Goal: Task Accomplishment & Management: Manage account settings

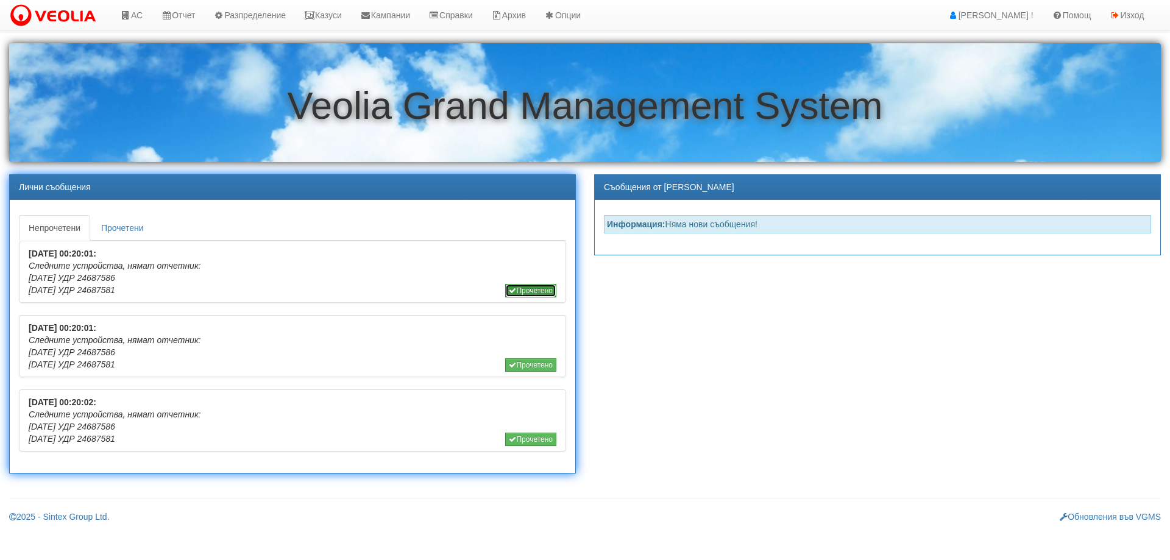
click at [532, 292] on button "Прочетено" at bounding box center [530, 290] width 51 height 13
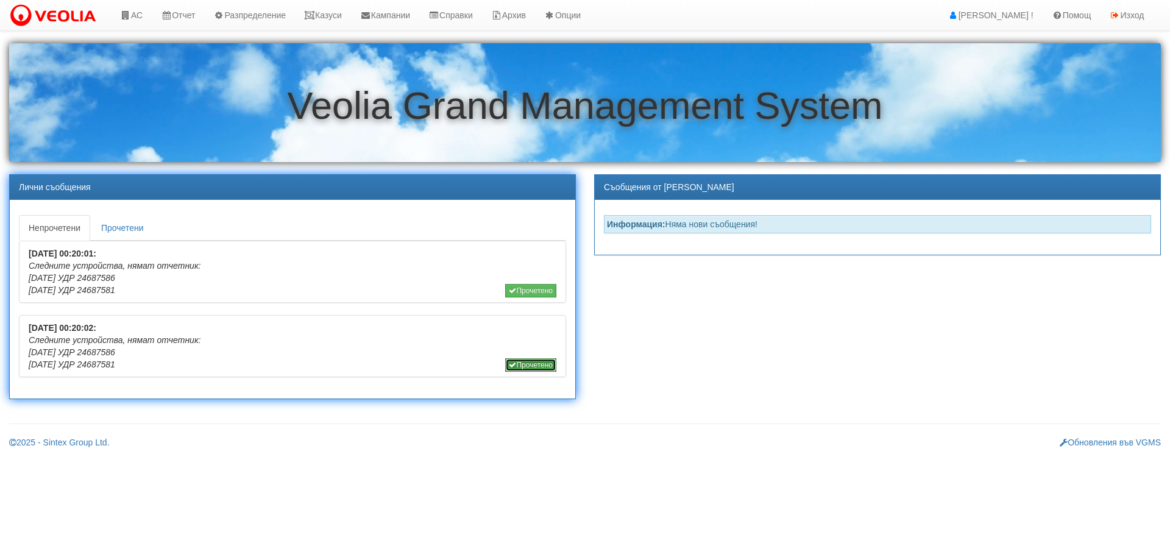
click at [534, 364] on button "Прочетено" at bounding box center [530, 364] width 51 height 13
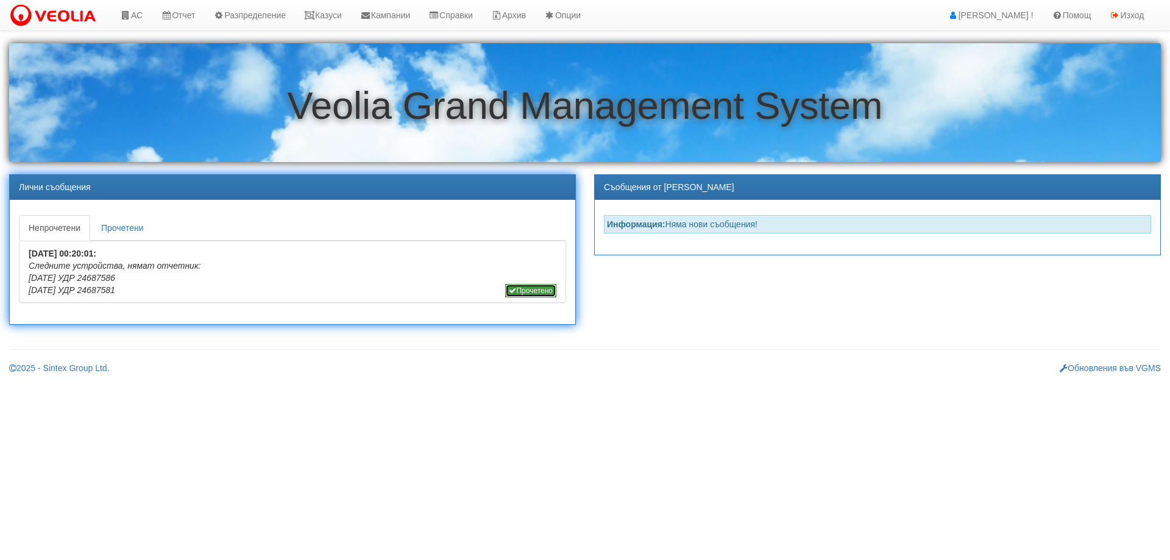
click at [540, 289] on button "Прочетено" at bounding box center [530, 290] width 51 height 13
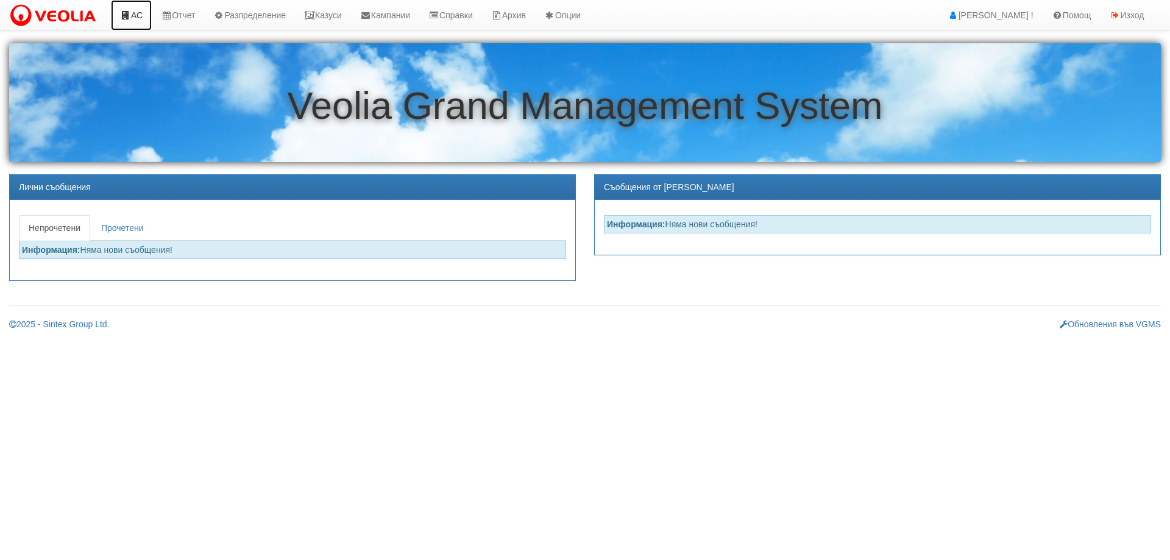
click at [130, 17] on icon at bounding box center [125, 15] width 11 height 9
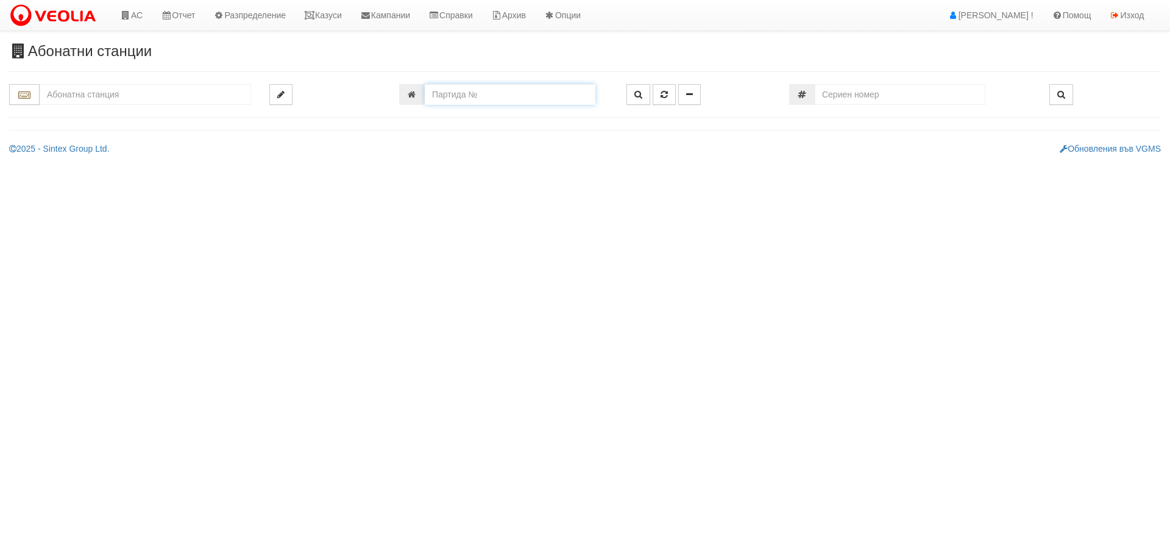
click at [441, 97] on input "number" at bounding box center [510, 94] width 171 height 21
type input "24246"
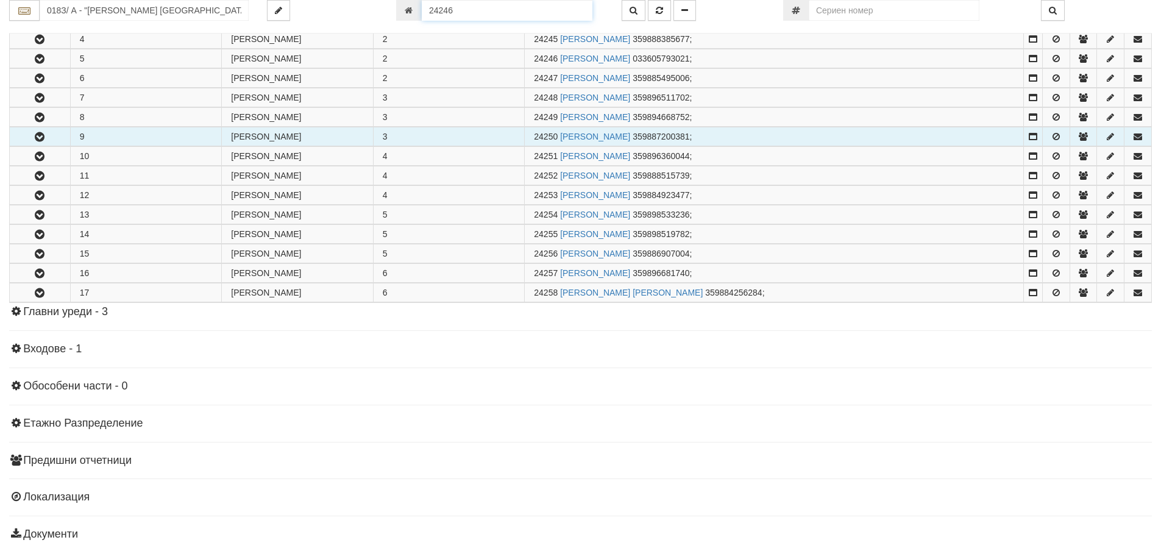
scroll to position [319, 0]
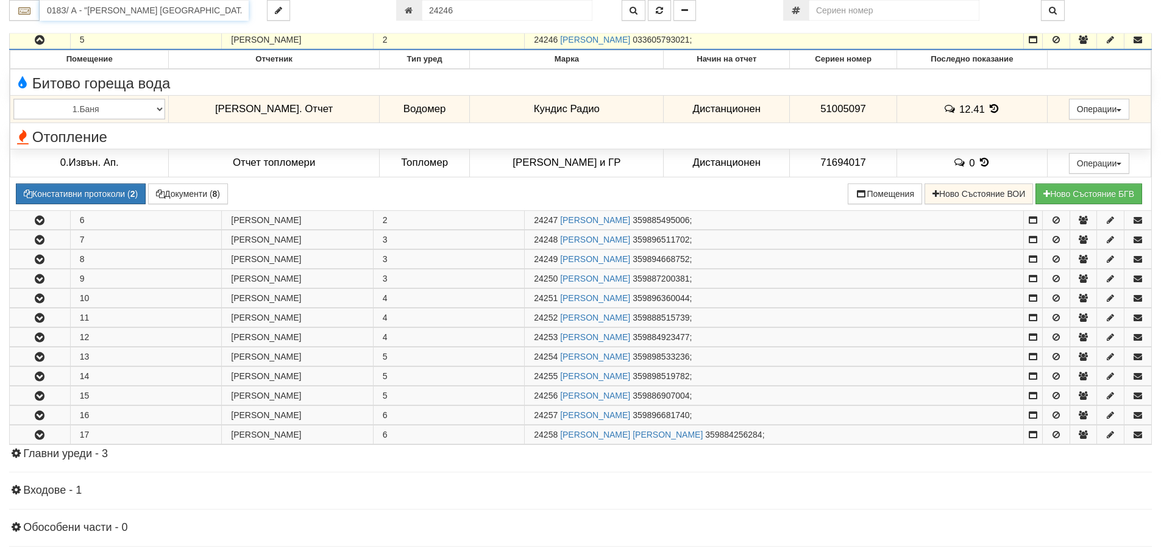
click at [87, 11] on input "018З/ А - "ВЕОЛИЯ ЕНЕРДЖИ ВАРНА " ЕАД" at bounding box center [144, 10] width 209 height 21
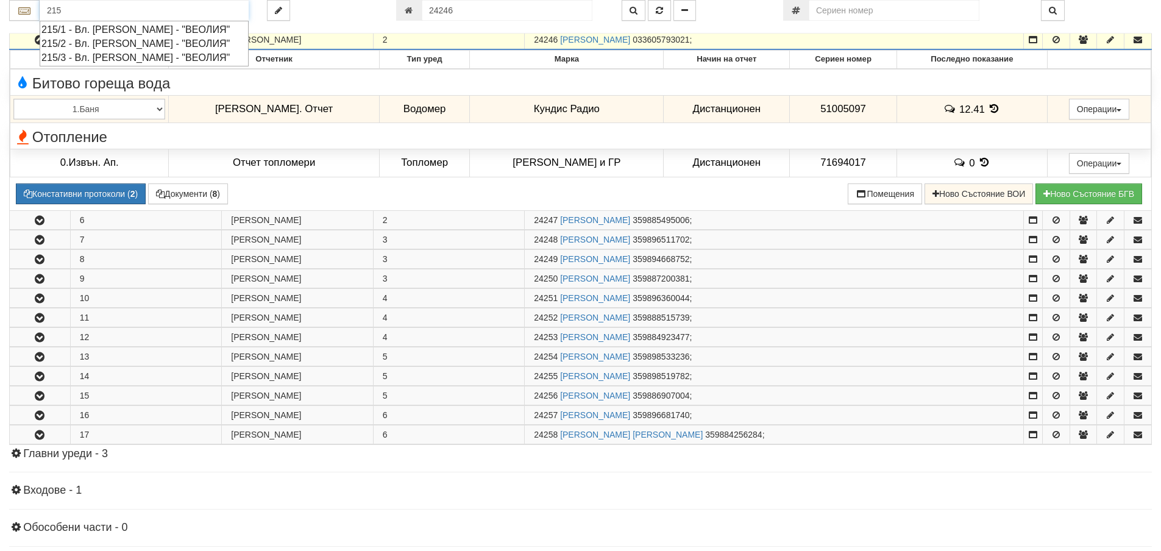
click at [93, 60] on div "215/3 - Вл. Варненчик - "ВЕОЛИЯ"" at bounding box center [143, 58] width 205 height 14
type input "215/3 - Вл. Варненчик - "ВЕОЛИЯ""
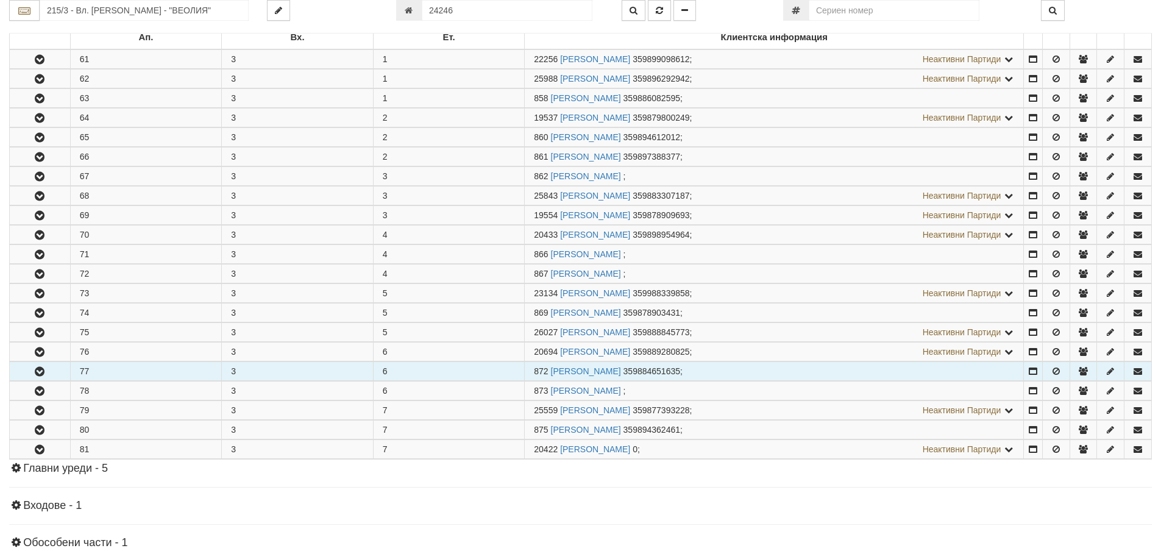
scroll to position [244, 0]
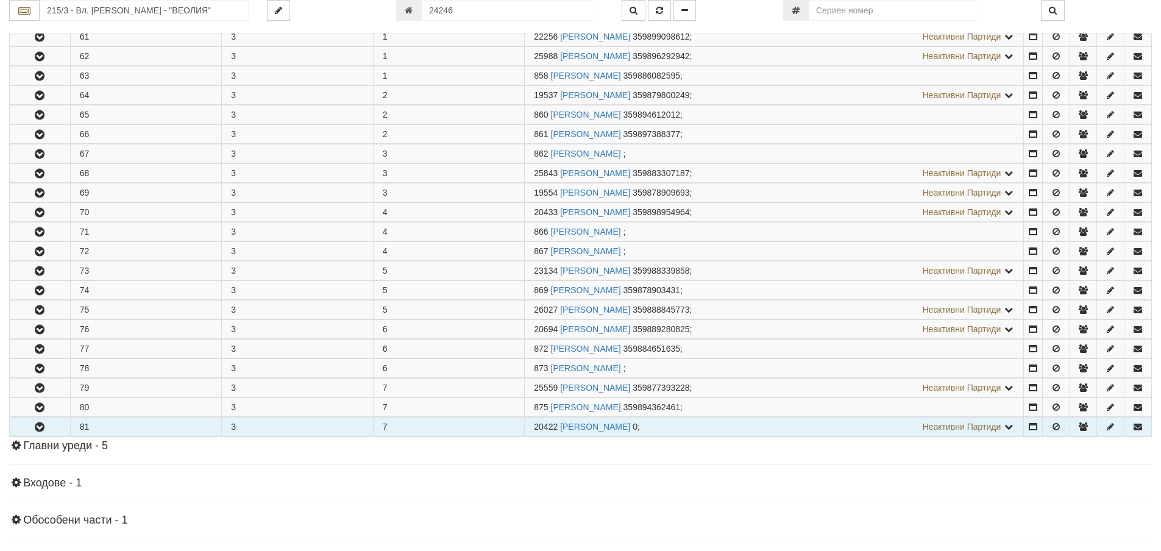
click at [48, 422] on button "button" at bounding box center [40, 426] width 60 height 18
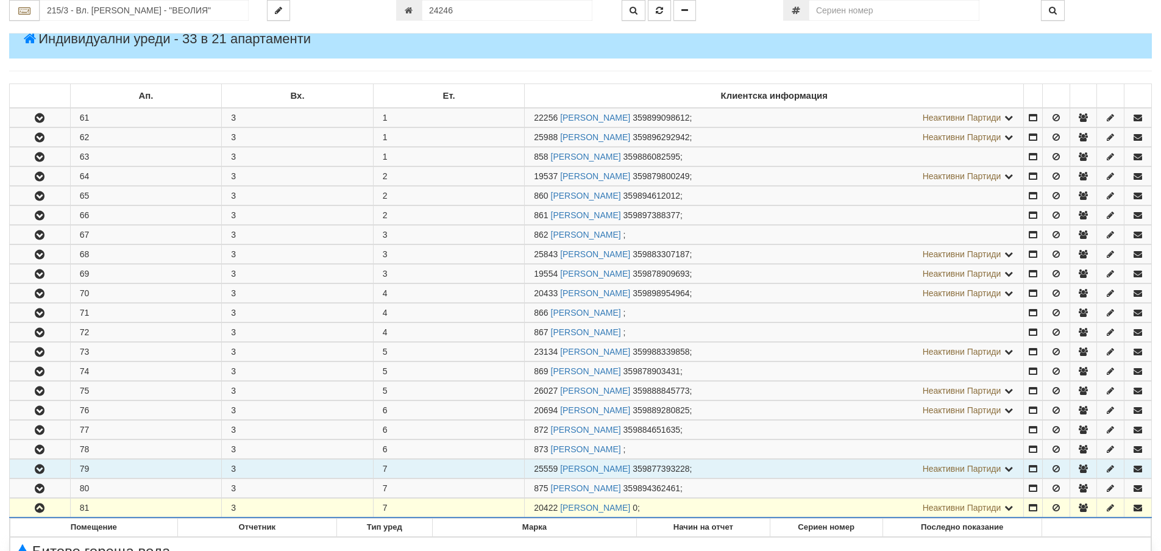
scroll to position [122, 0]
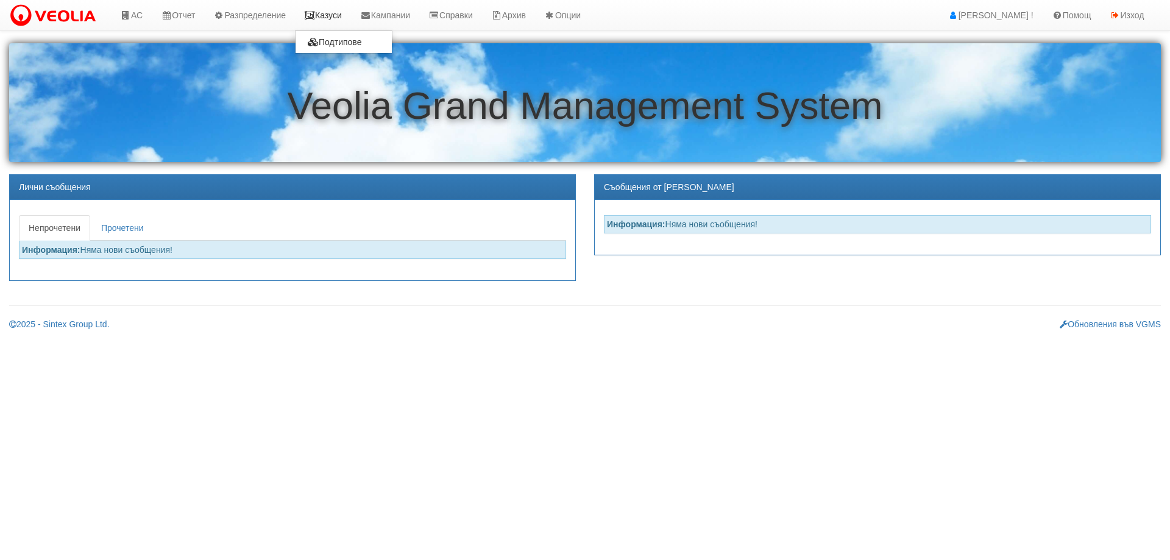
click at [342, 16] on link "Казуси" at bounding box center [323, 15] width 56 height 30
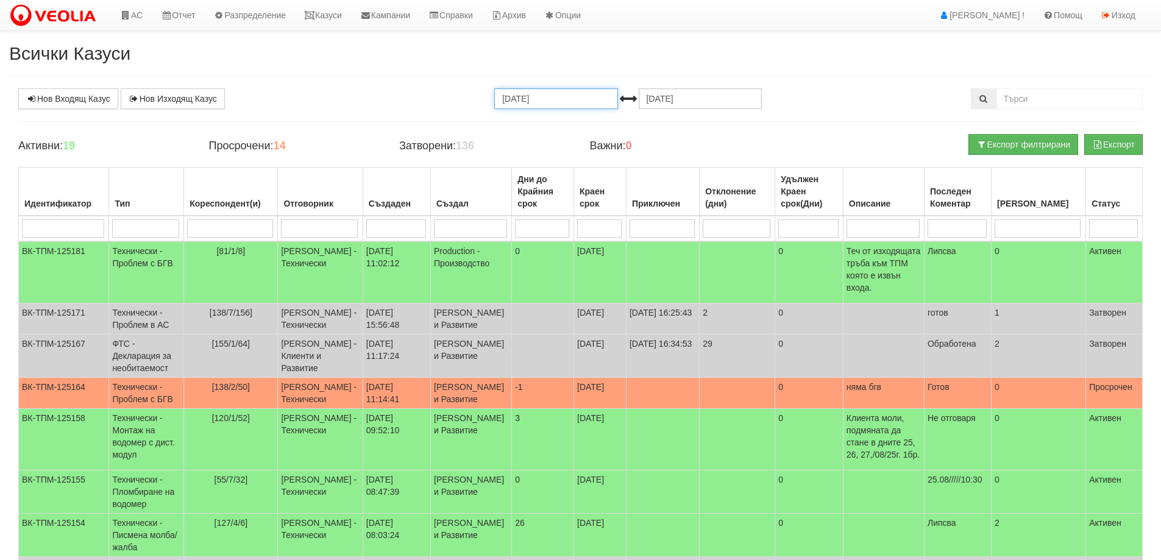
click at [591, 99] on input "[DATE]" at bounding box center [555, 98] width 123 height 21
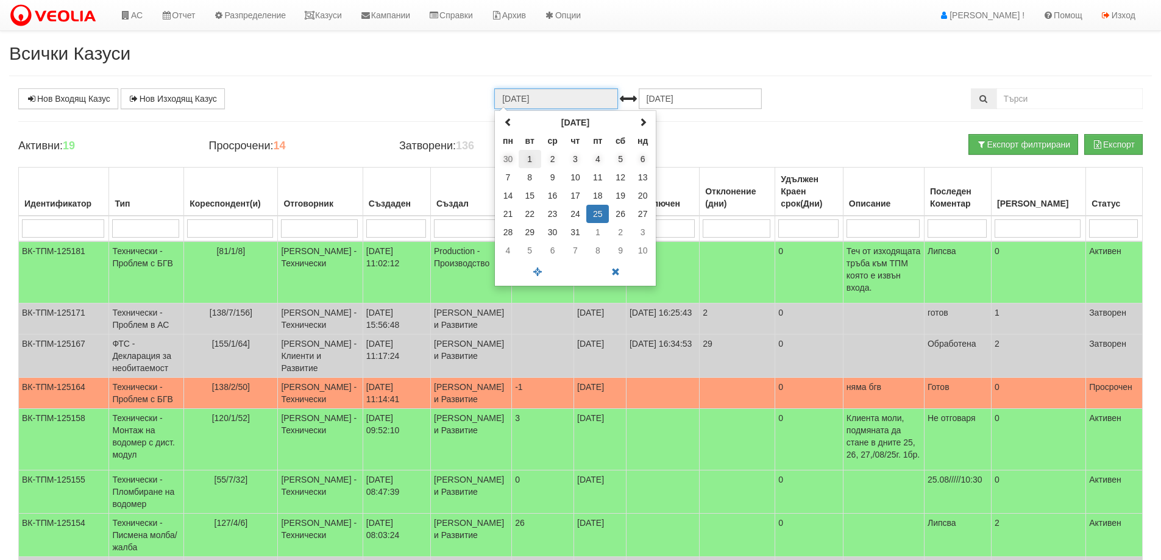
click at [527, 158] on td "1" at bounding box center [529, 159] width 23 height 18
type input "[DATE]"
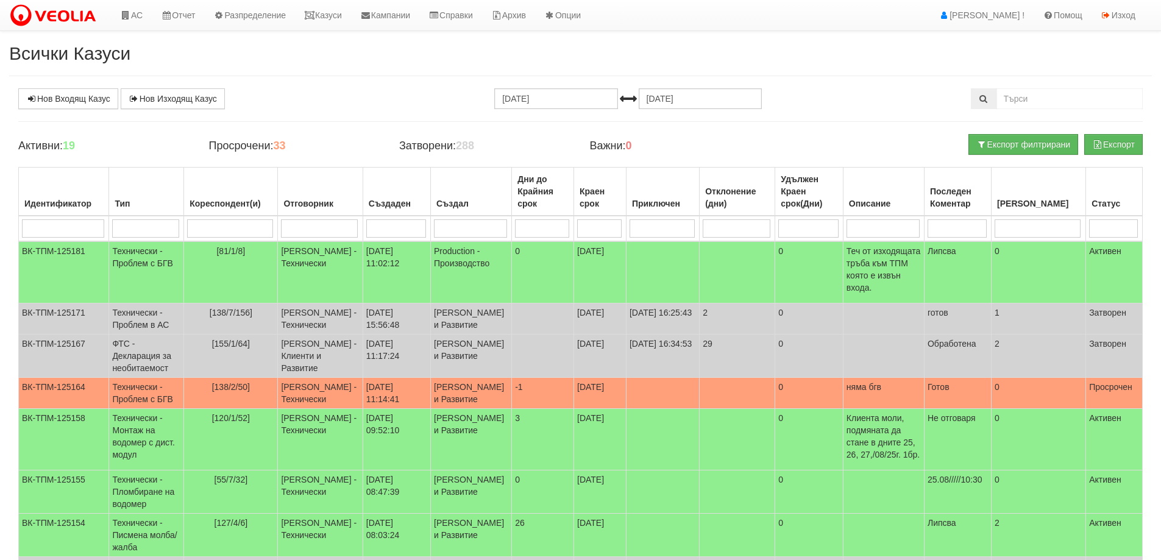
click at [312, 227] on input "search" at bounding box center [319, 228] width 77 height 18
type input "миг"
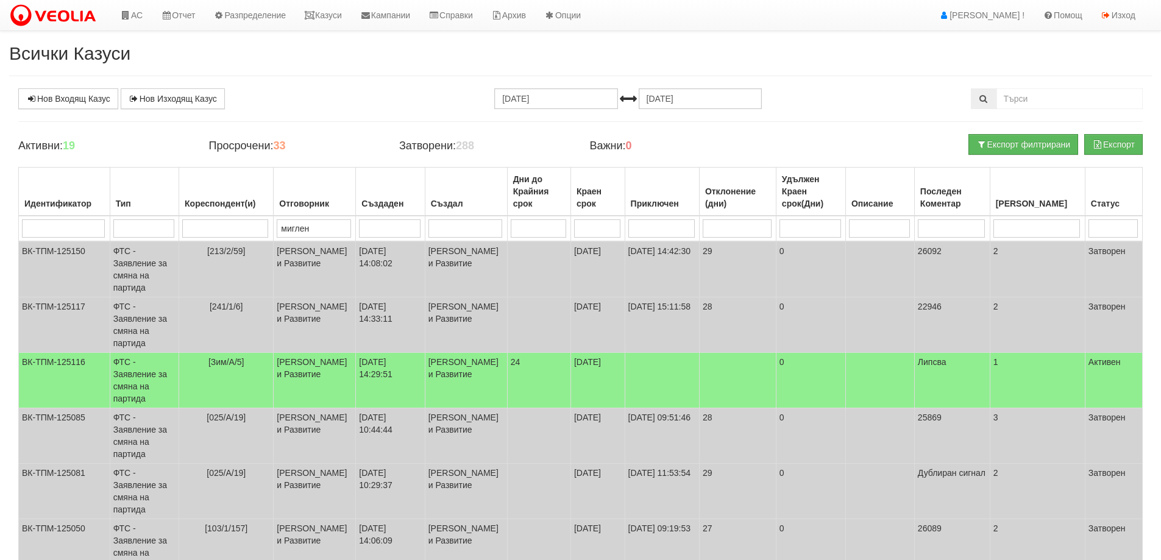
type input "миглена"
click at [169, 353] on td "ФТС - Заявление за смяна на партида" at bounding box center [144, 380] width 69 height 55
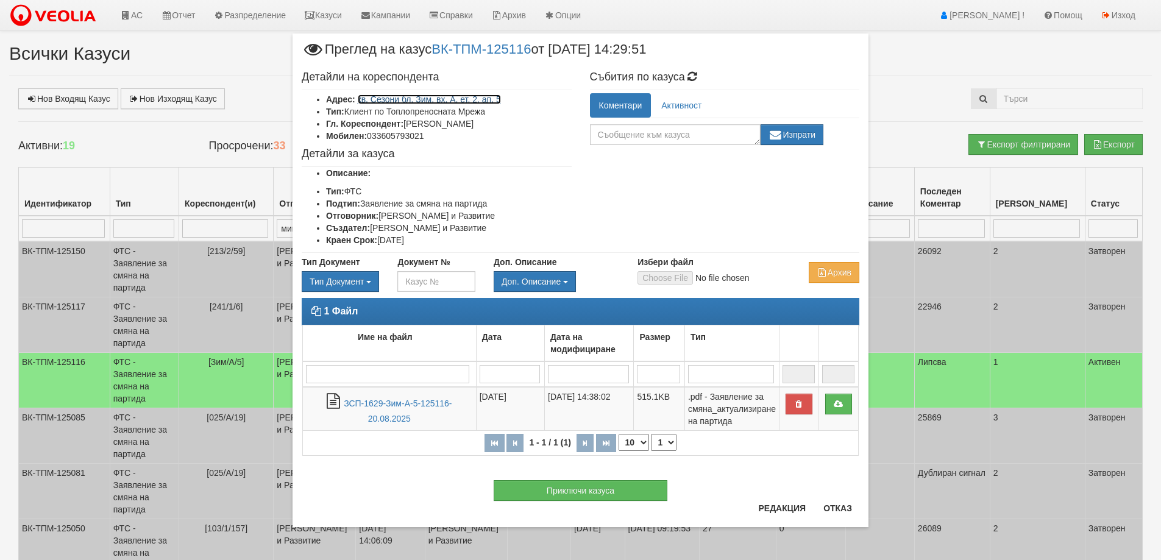
click at [444, 103] on link "кв. Сезони бл. Зим, вх. А, ет. 2, ап. 5" at bounding box center [429, 99] width 143 height 10
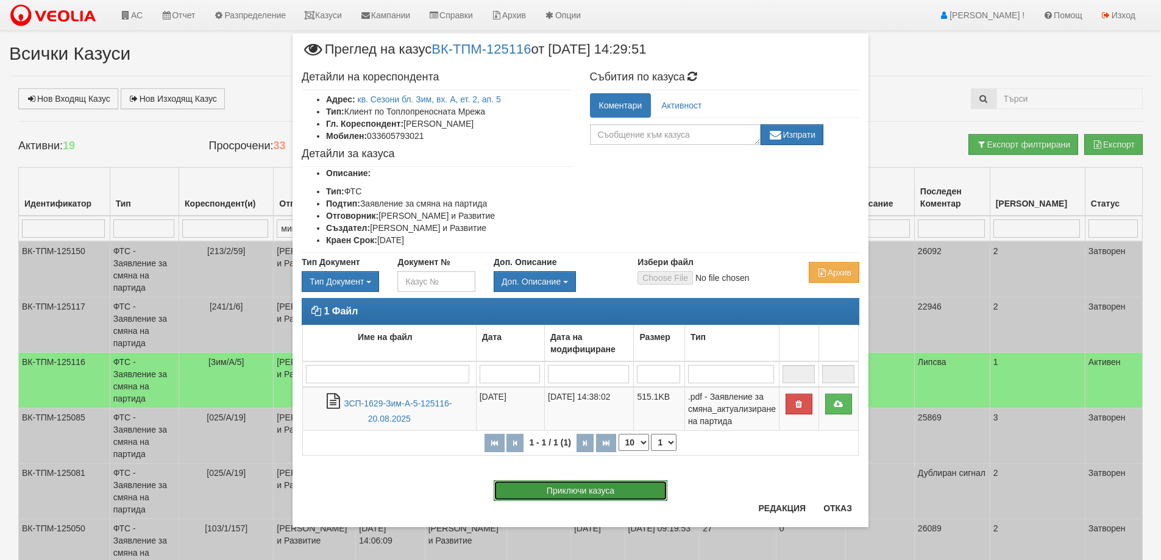
click at [559, 494] on button "Приключи казуса" at bounding box center [580, 490] width 174 height 21
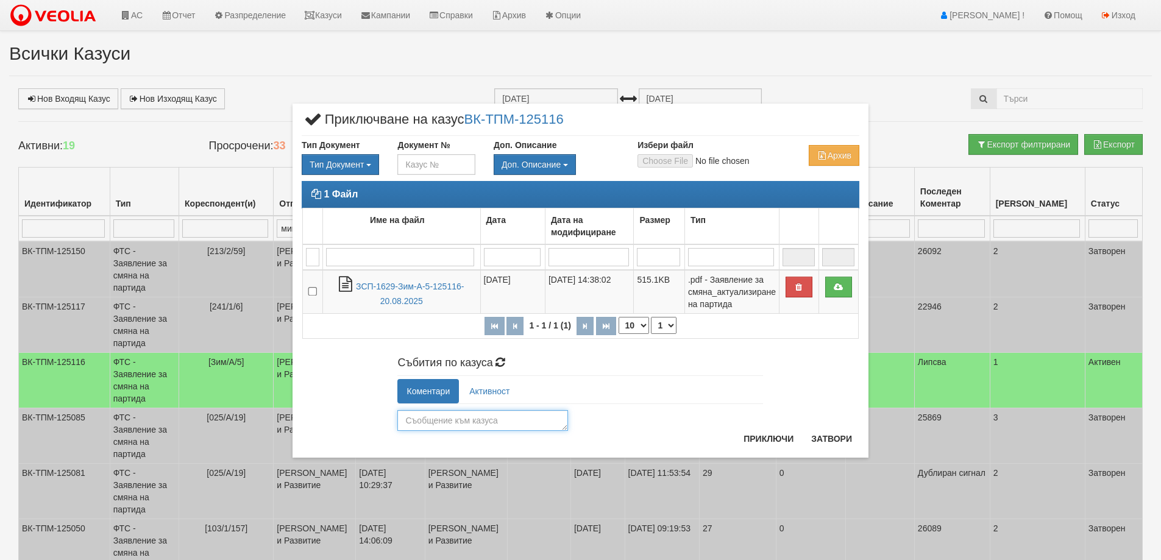
click at [442, 414] on textarea at bounding box center [482, 420] width 171 height 21
type textarea "24246"
click at [768, 437] on button "Приключи" at bounding box center [768, 438] width 65 height 19
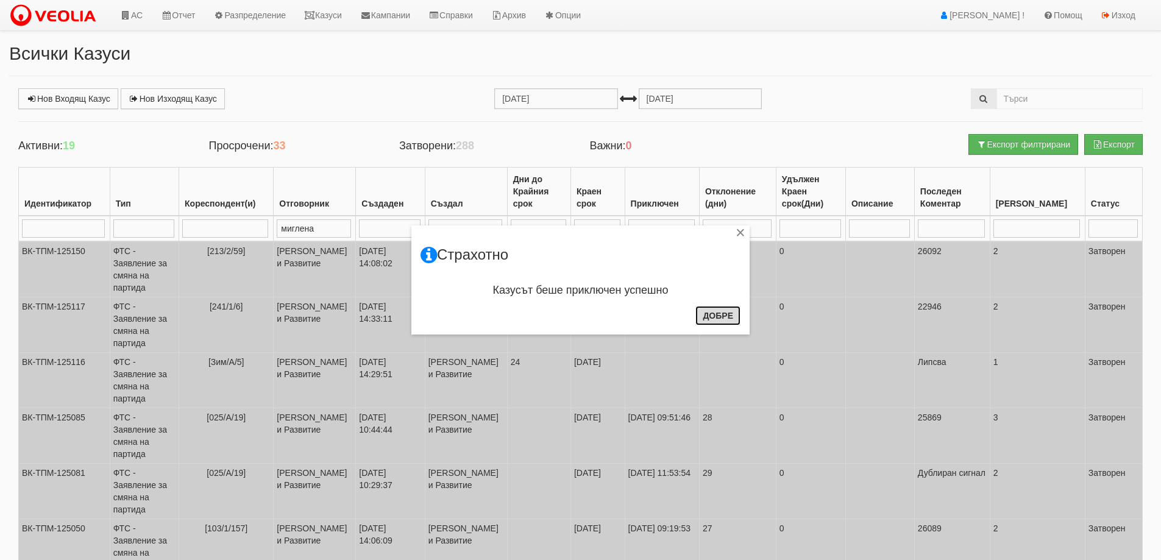
click at [722, 315] on button "Добре" at bounding box center [717, 315] width 45 height 19
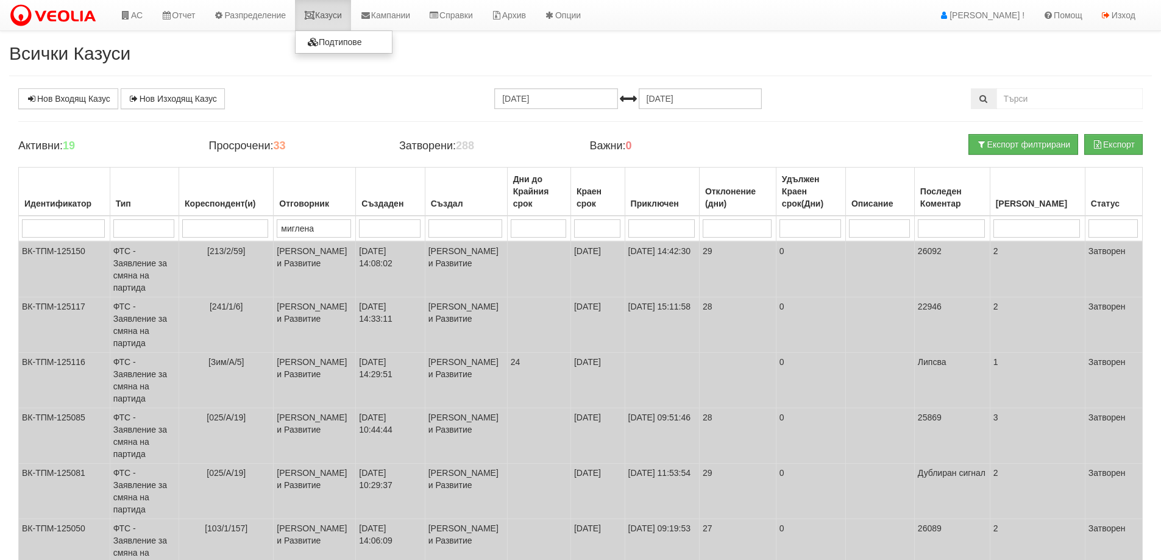
click at [339, 18] on link "Казуси" at bounding box center [323, 15] width 56 height 30
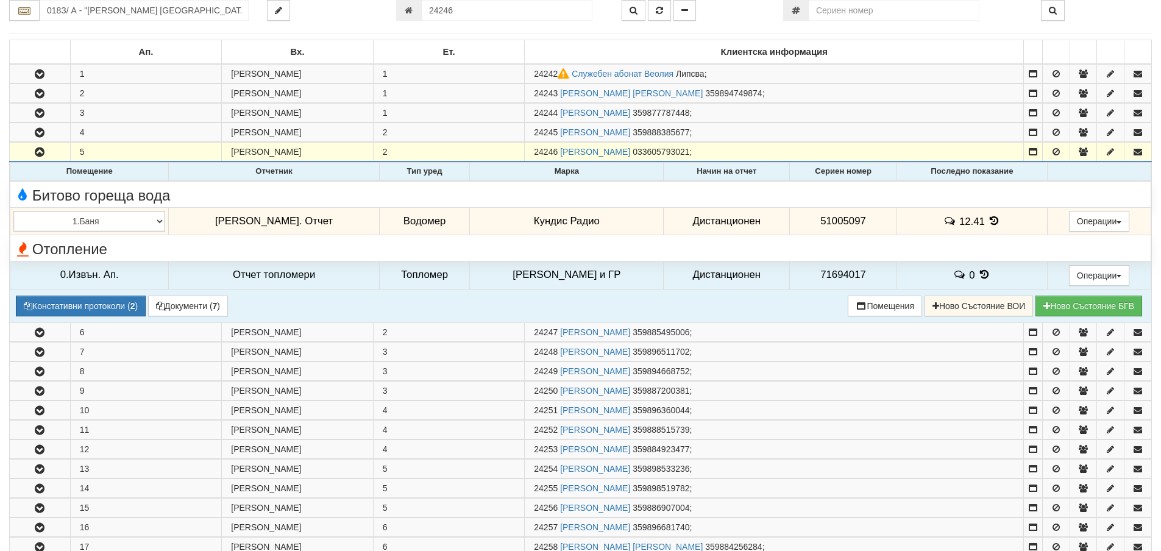
scroll to position [197, 0]
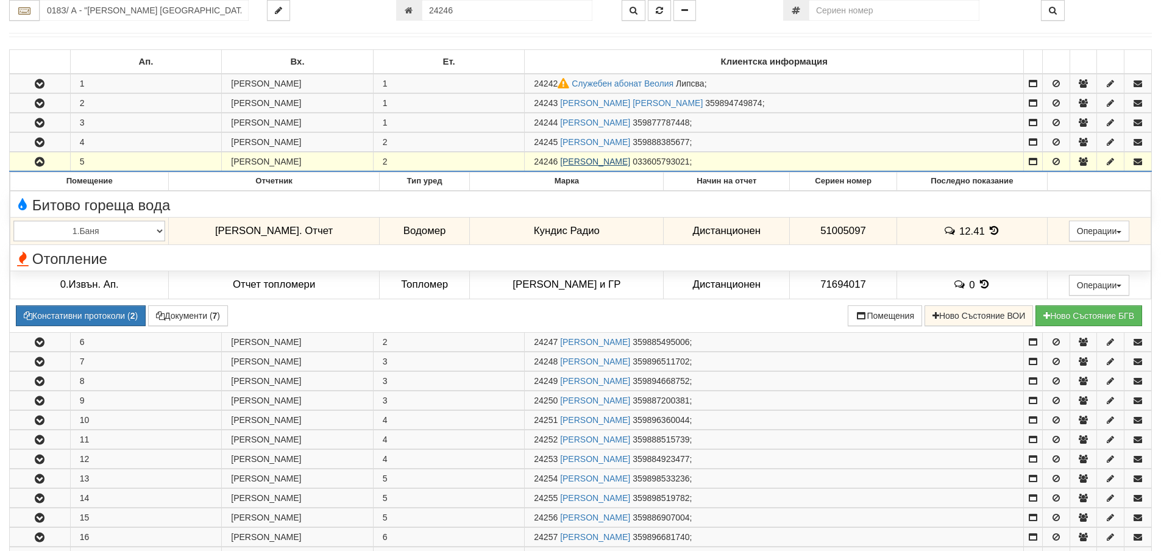
click at [614, 158] on link "ТУНАЙ МЕХМЕД МЕХМЕД" at bounding box center [595, 162] width 70 height 10
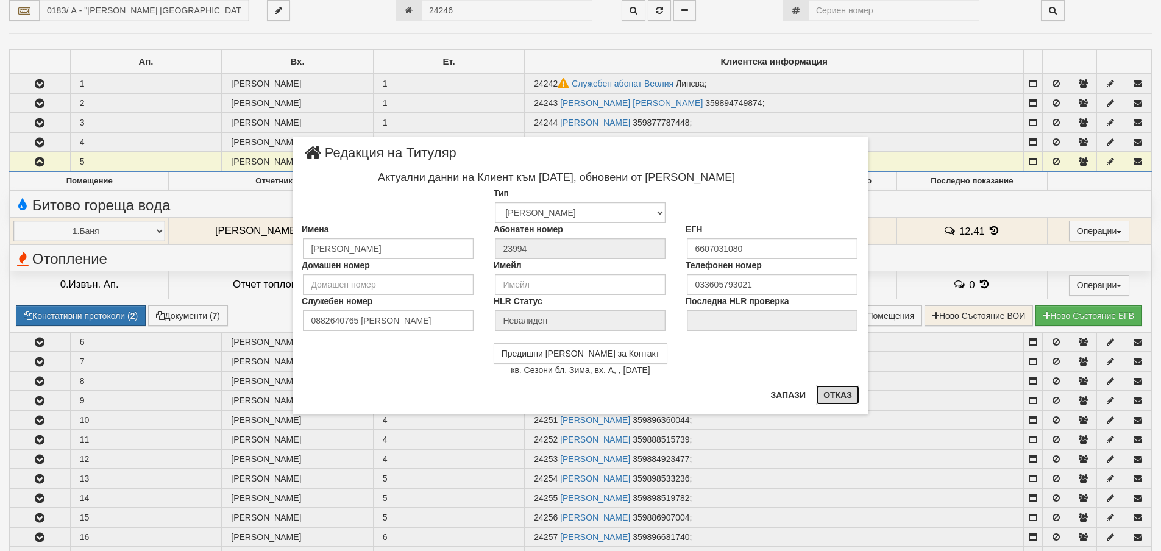
click at [830, 391] on button "Отказ" at bounding box center [837, 394] width 43 height 19
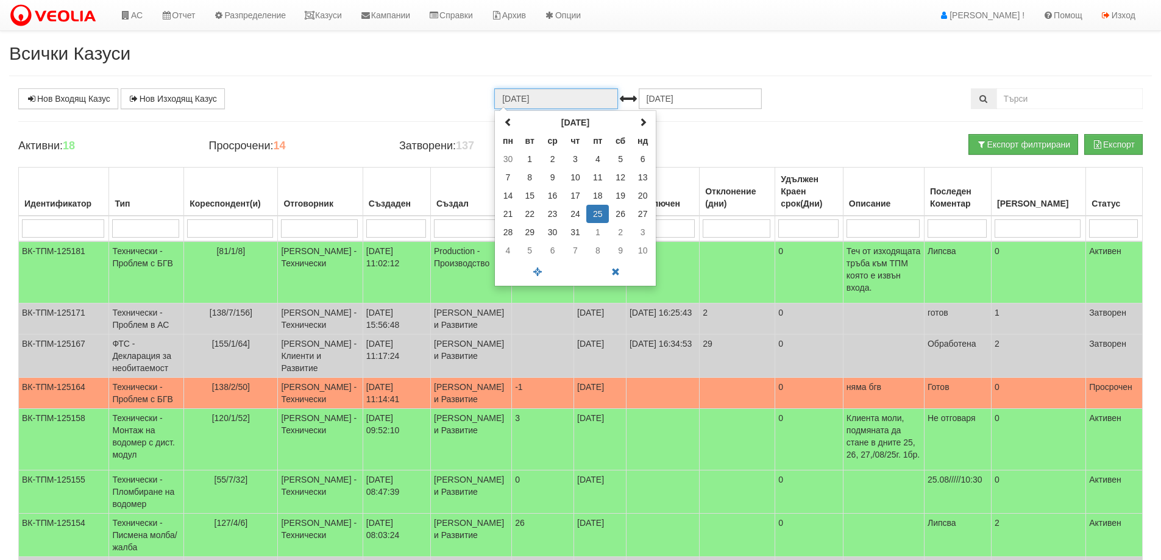
click at [548, 97] on input "[DATE]" at bounding box center [555, 98] width 123 height 21
click at [531, 157] on td "1" at bounding box center [529, 159] width 23 height 18
type input "01.07.2025"
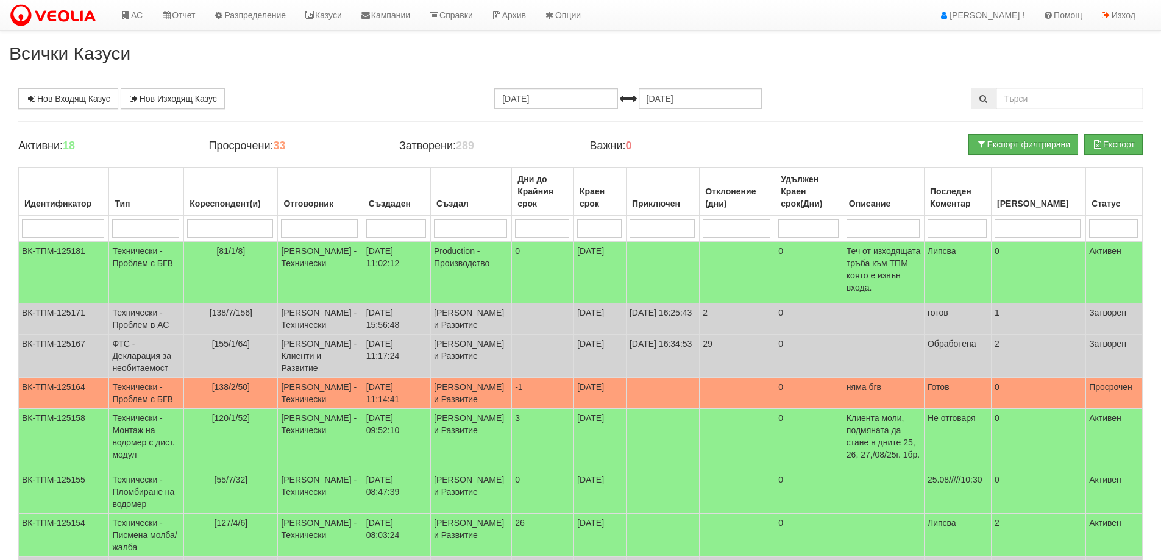
click at [312, 224] on input "search" at bounding box center [319, 228] width 77 height 18
type input "миг"
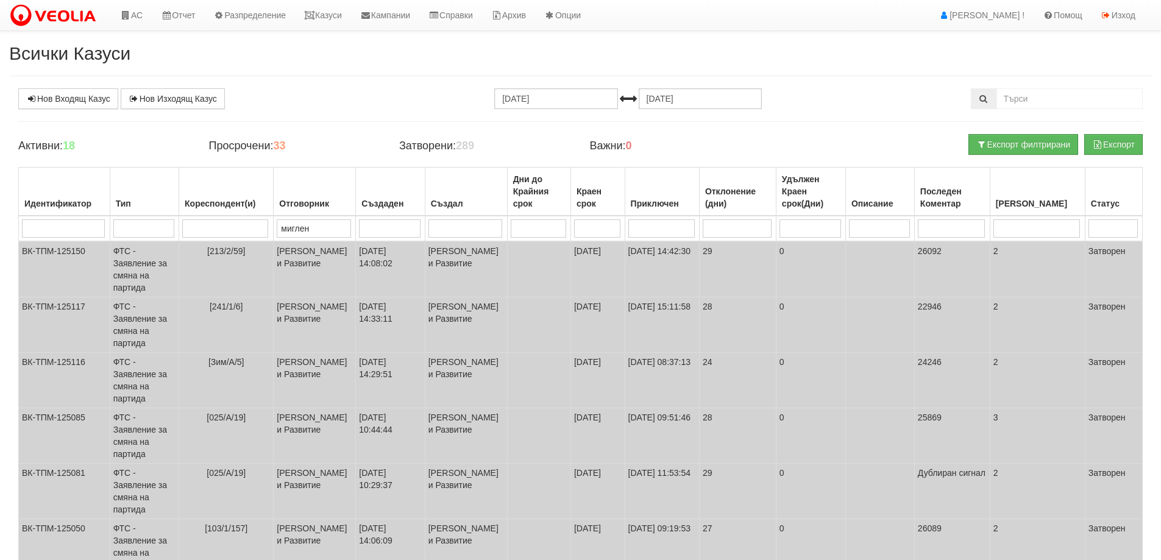
type input "миглена"
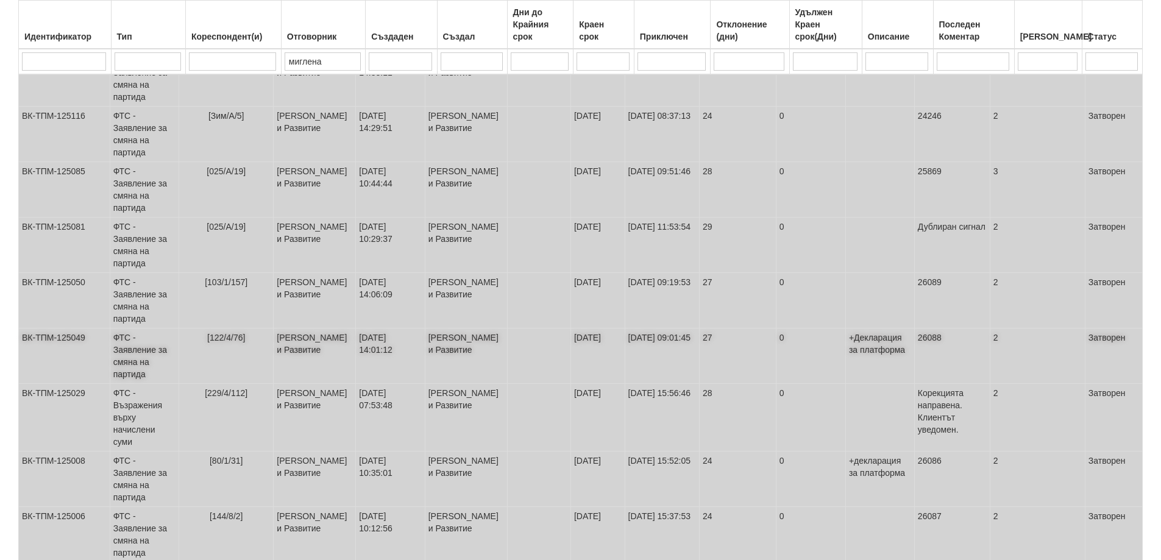
scroll to position [308, 0]
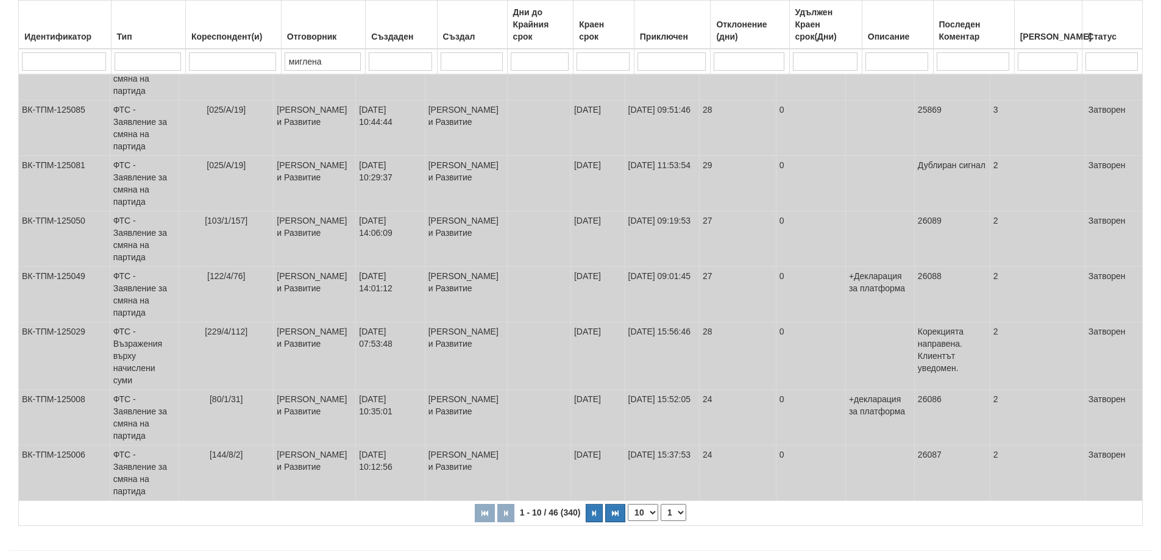
type input "миглена"
click at [654, 504] on select "10 20 30 40" at bounding box center [643, 512] width 30 height 17
select select "40"
click at [628, 521] on select "10 20 30 40" at bounding box center [643, 512] width 30 height 17
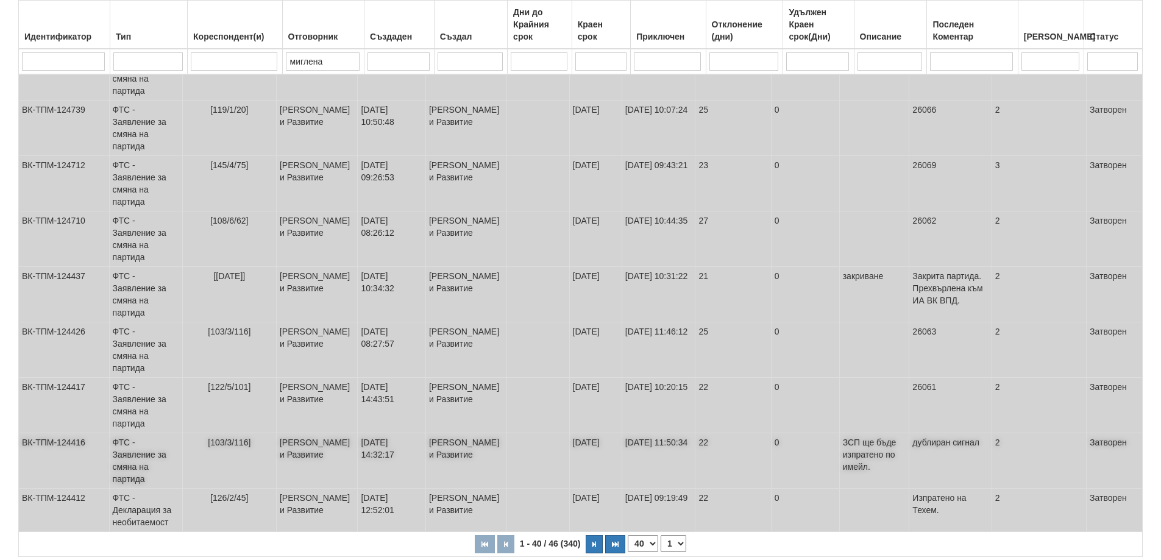
scroll to position [1959, 0]
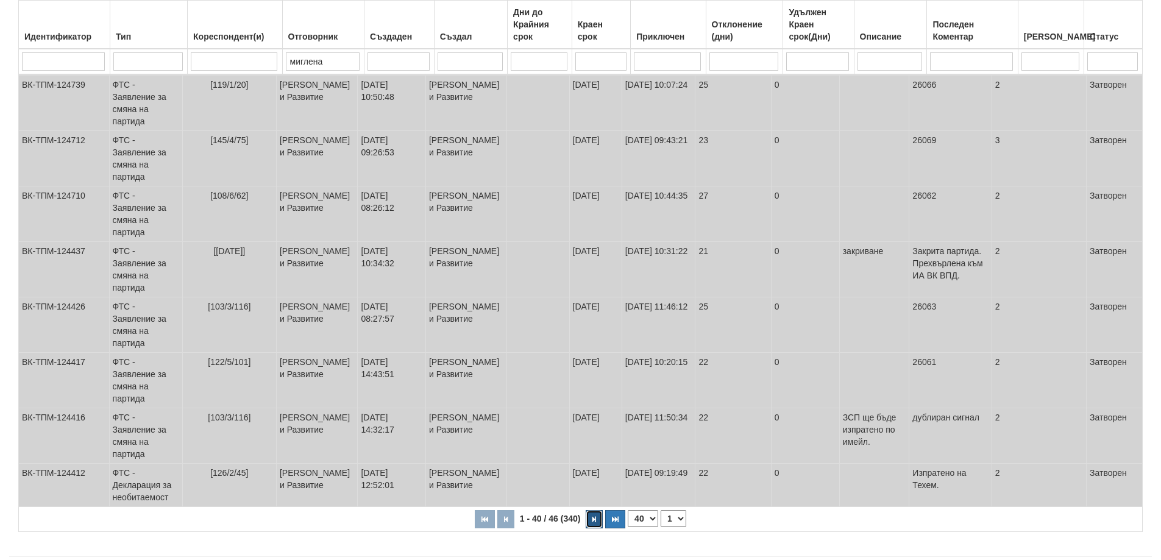
click at [594, 516] on icon "button" at bounding box center [594, 519] width 4 height 7
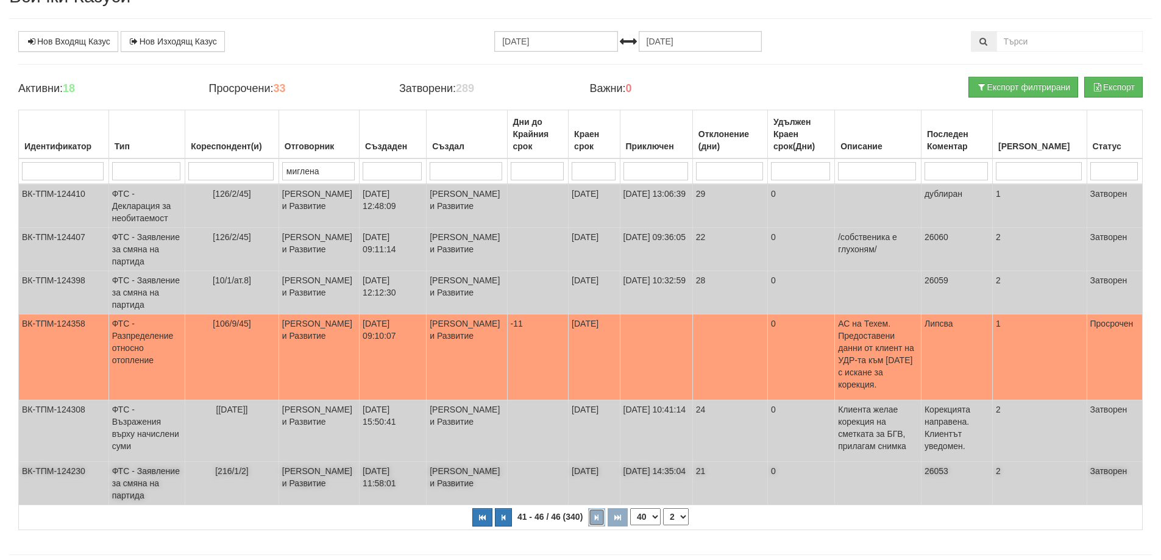
scroll to position [122, 0]
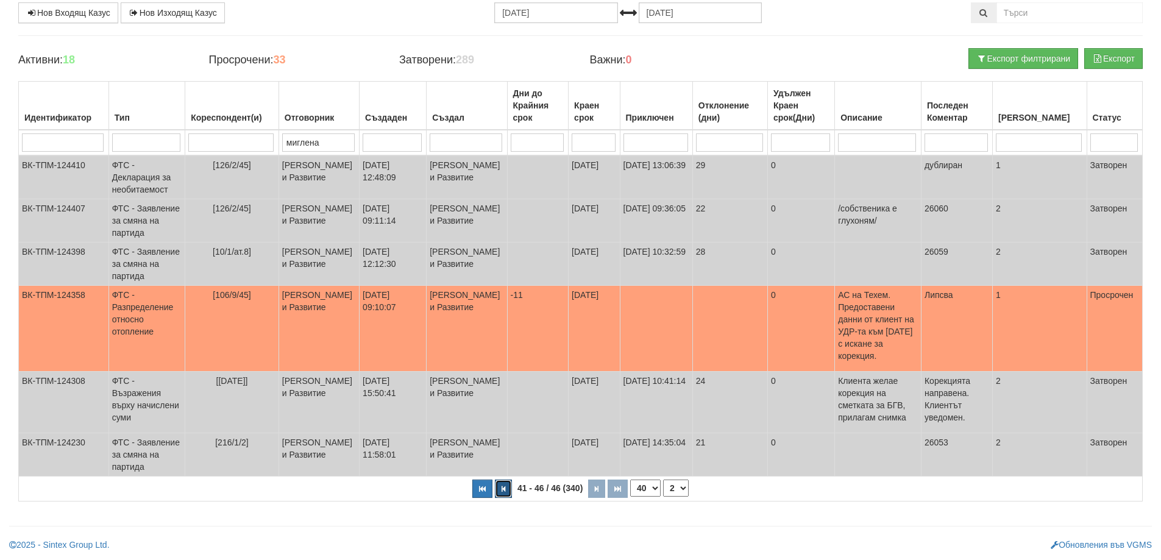
click at [502, 492] on icon "button" at bounding box center [503, 489] width 4 height 7
select select "1"
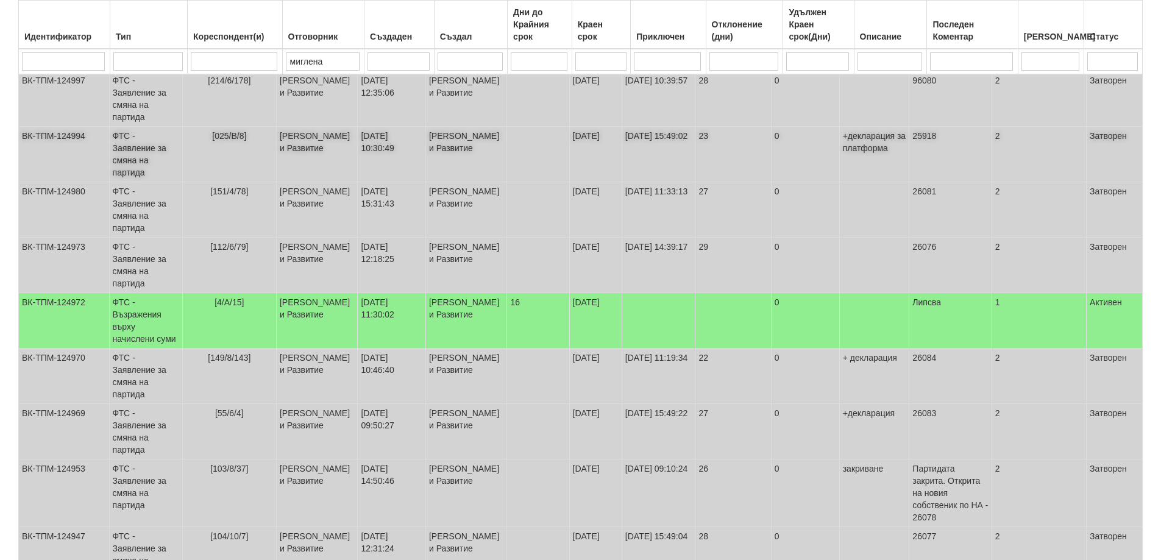
scroll to position [732, 0]
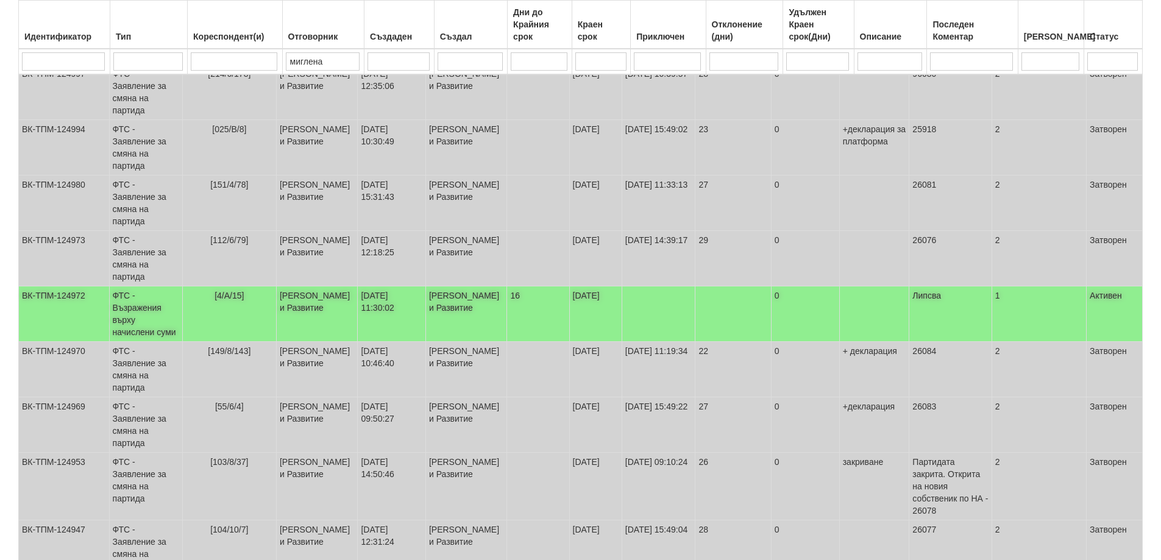
click at [152, 295] on td "ФТС - Възражения върху начислени суми" at bounding box center [145, 313] width 73 height 55
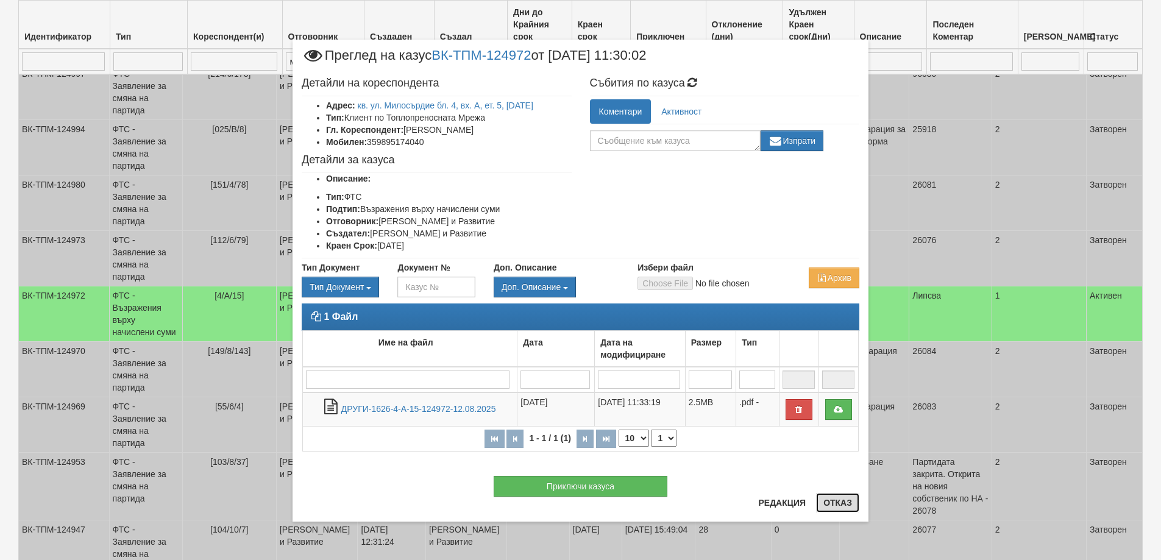
click at [839, 506] on button "Отказ" at bounding box center [837, 502] width 43 height 19
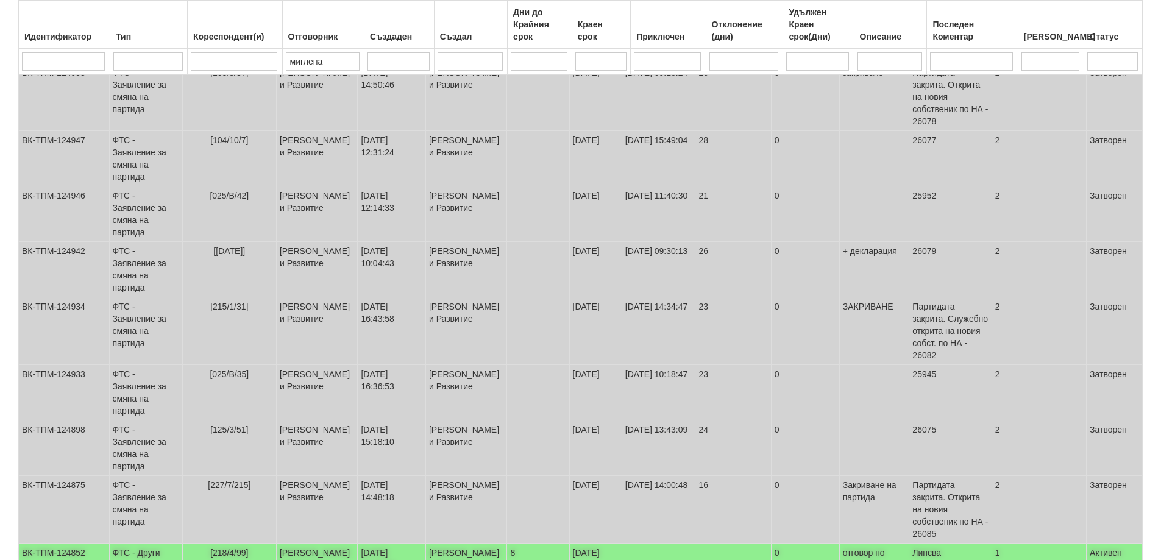
scroll to position [1280, 0]
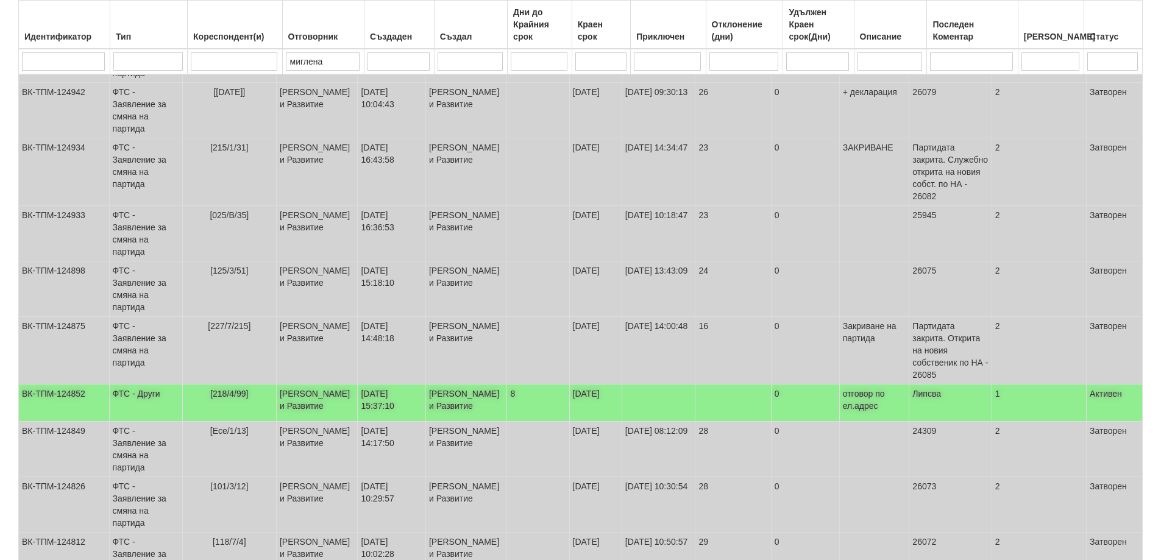
click at [128, 384] on td "ФТС - Други" at bounding box center [145, 402] width 73 height 37
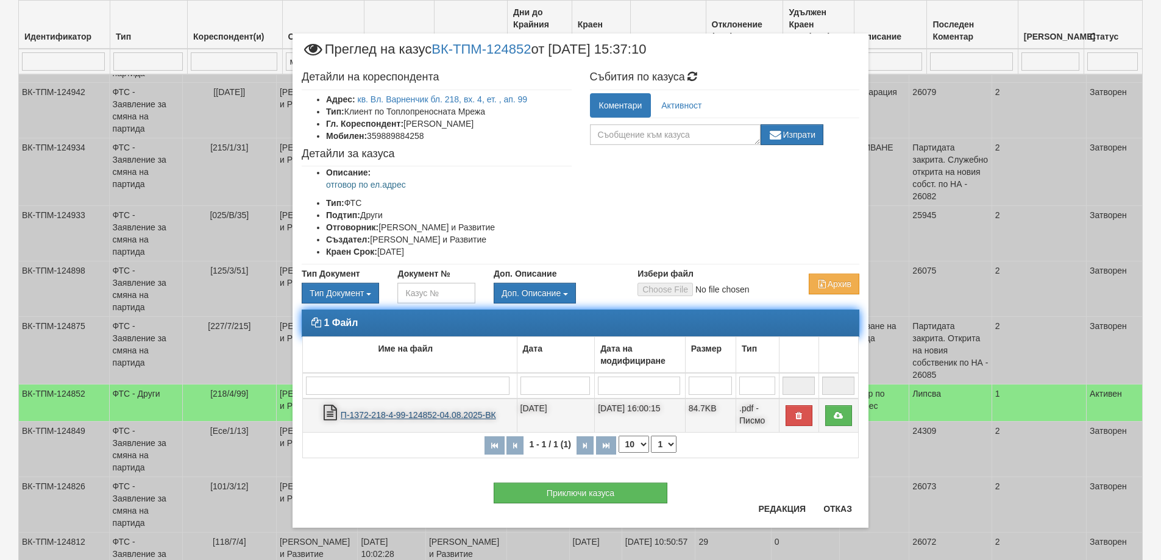
click at [359, 416] on link "П-1372-218-4-99-124852-04.08.2025-ВК" at bounding box center [418, 415] width 155 height 10
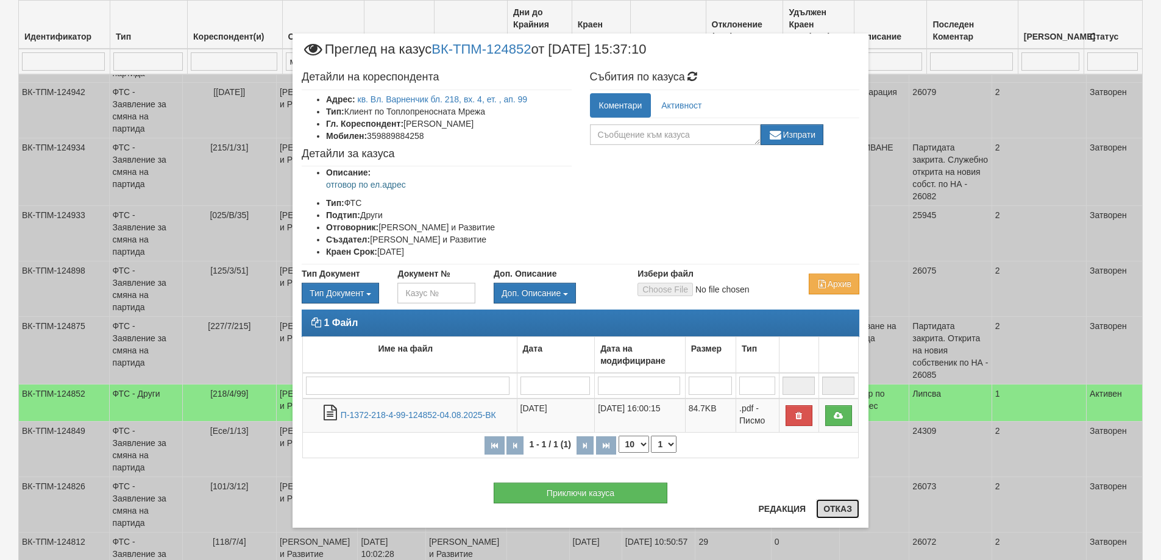
click at [844, 511] on button "Отказ" at bounding box center [837, 508] width 43 height 19
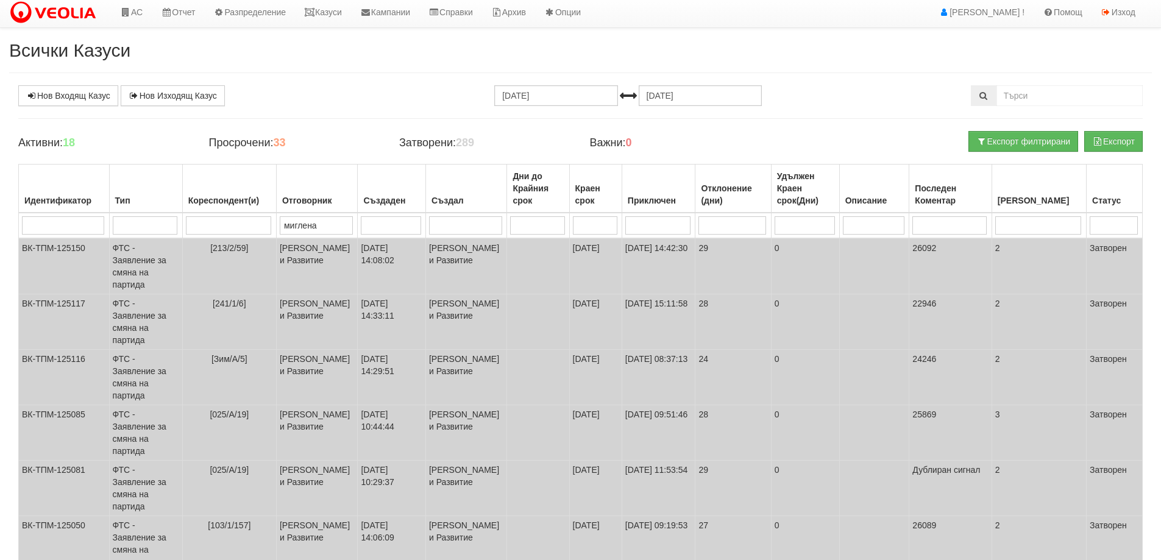
scroll to position [0, 0]
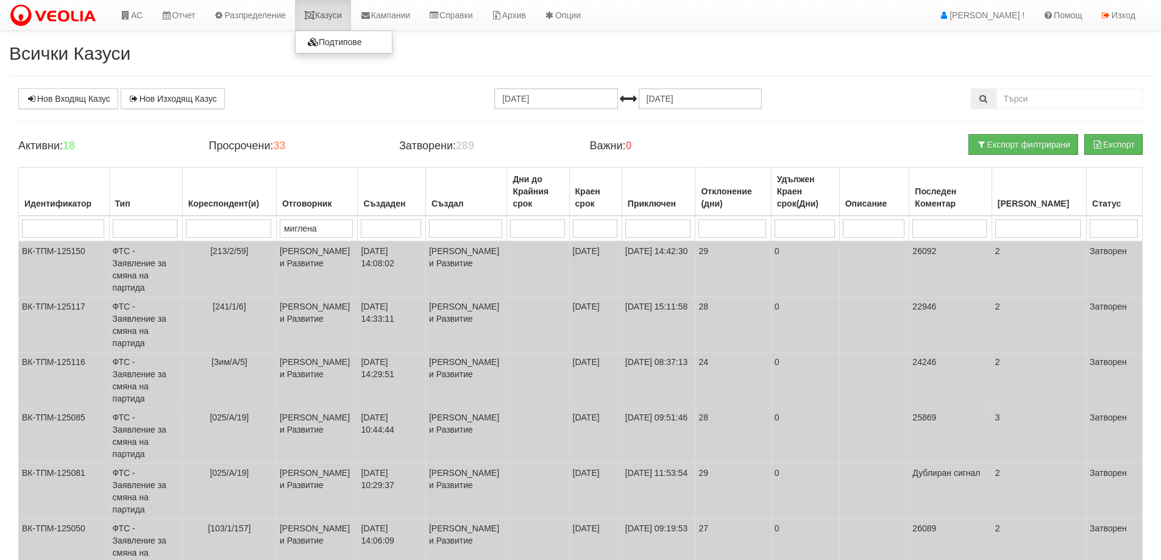
click at [334, 16] on link "Казуси" at bounding box center [323, 15] width 56 height 30
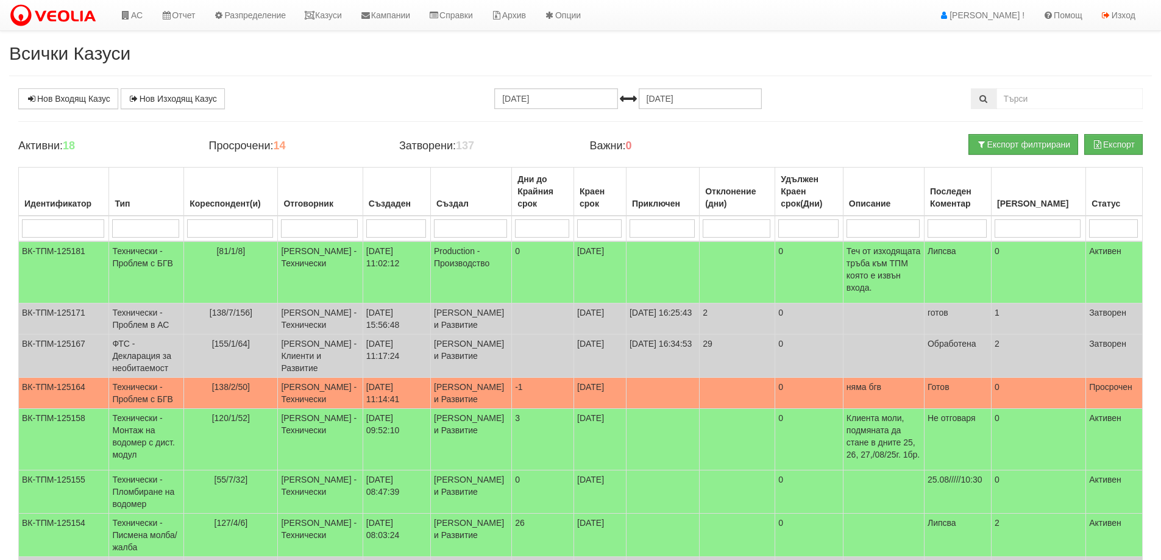
click at [305, 227] on input "search" at bounding box center [319, 228] width 77 height 18
click at [526, 96] on input "[DATE]" at bounding box center [555, 98] width 123 height 21
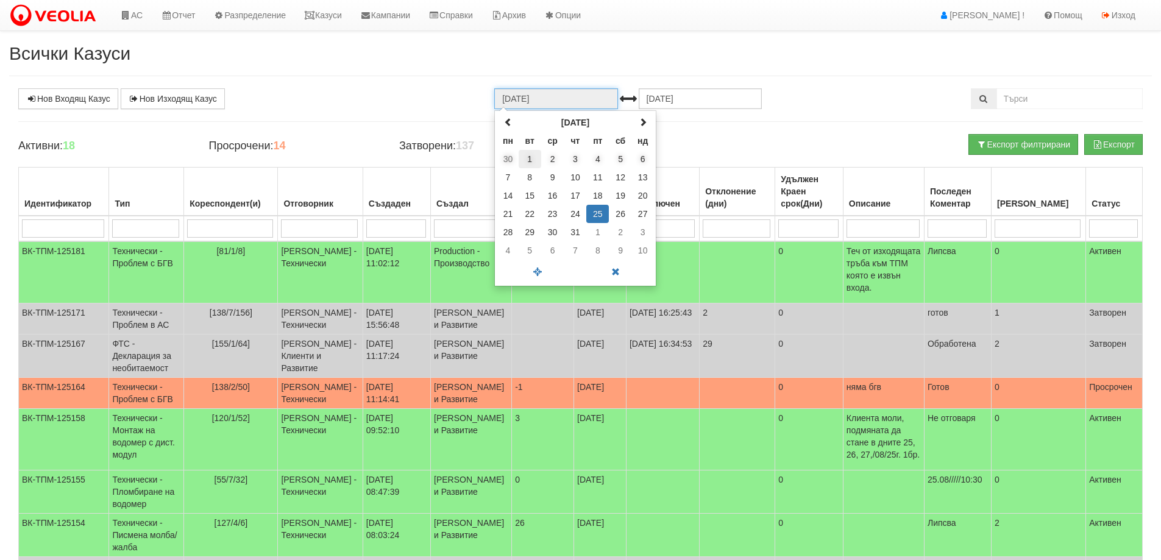
click at [528, 161] on td "1" at bounding box center [529, 159] width 23 height 18
type input "01.07.2025"
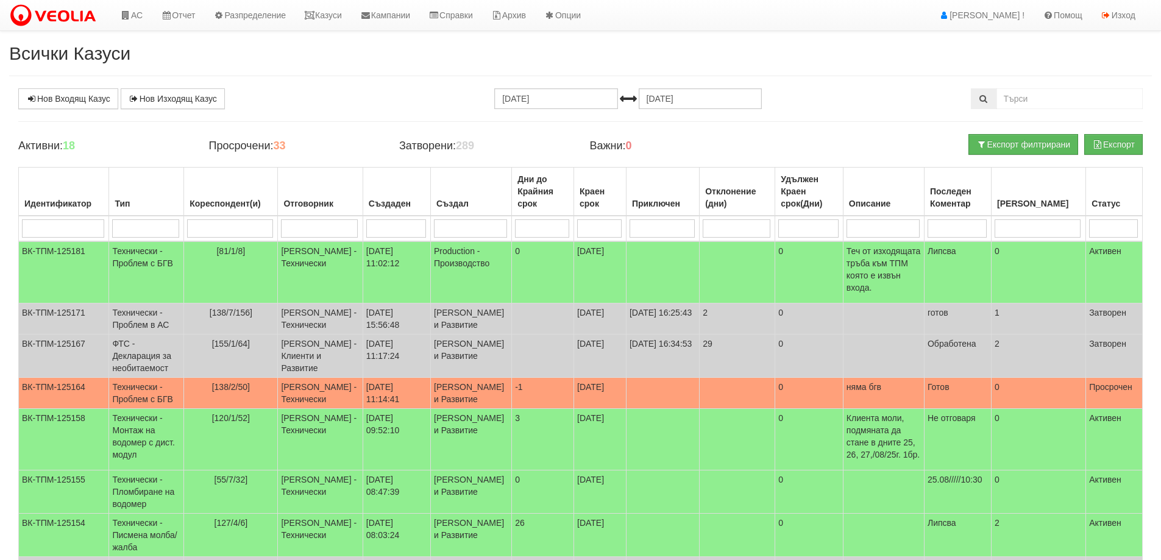
click at [317, 229] on input "search" at bounding box center [319, 228] width 77 height 18
type input "ми"
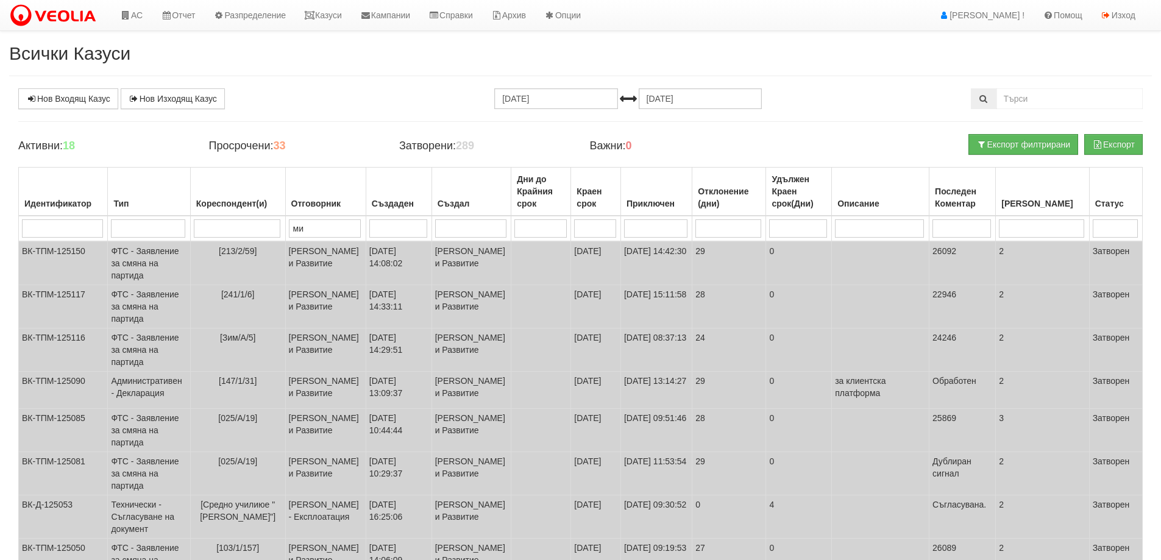
type input "миг"
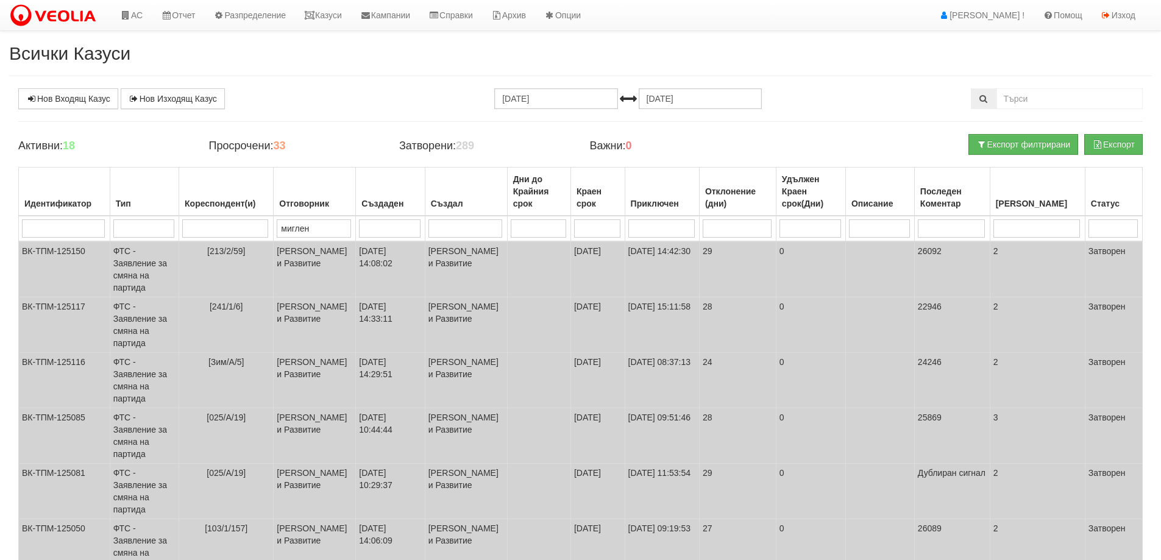
type input "миглена"
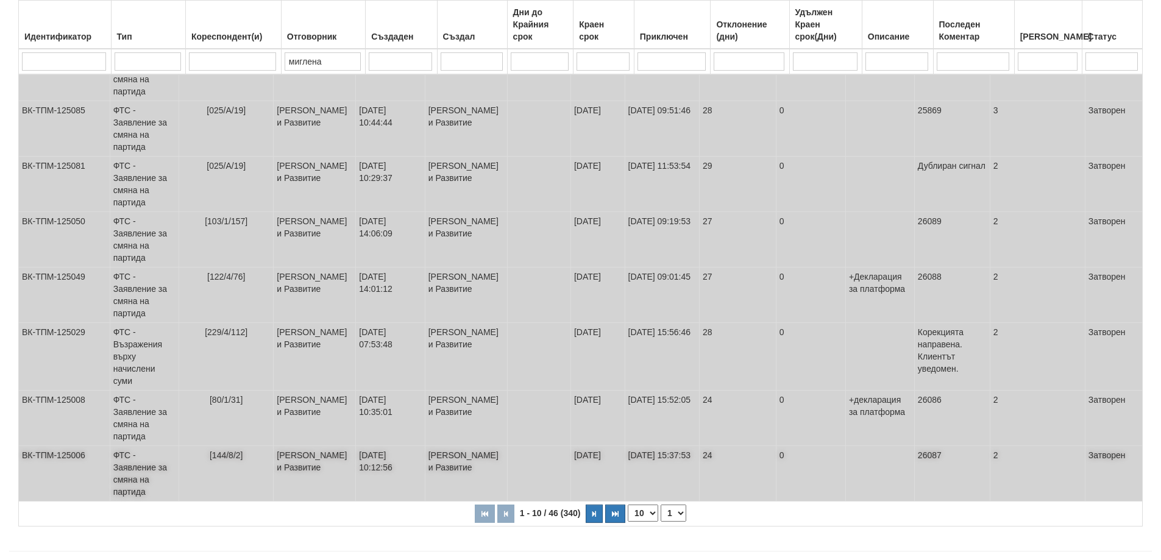
scroll to position [308, 0]
type input "миглена"
drag, startPoint x: 655, startPoint y: 485, endPoint x: 648, endPoint y: 494, distance: 11.7
click at [655, 504] on select "10 20 30 40" at bounding box center [643, 512] width 30 height 17
select select "40"
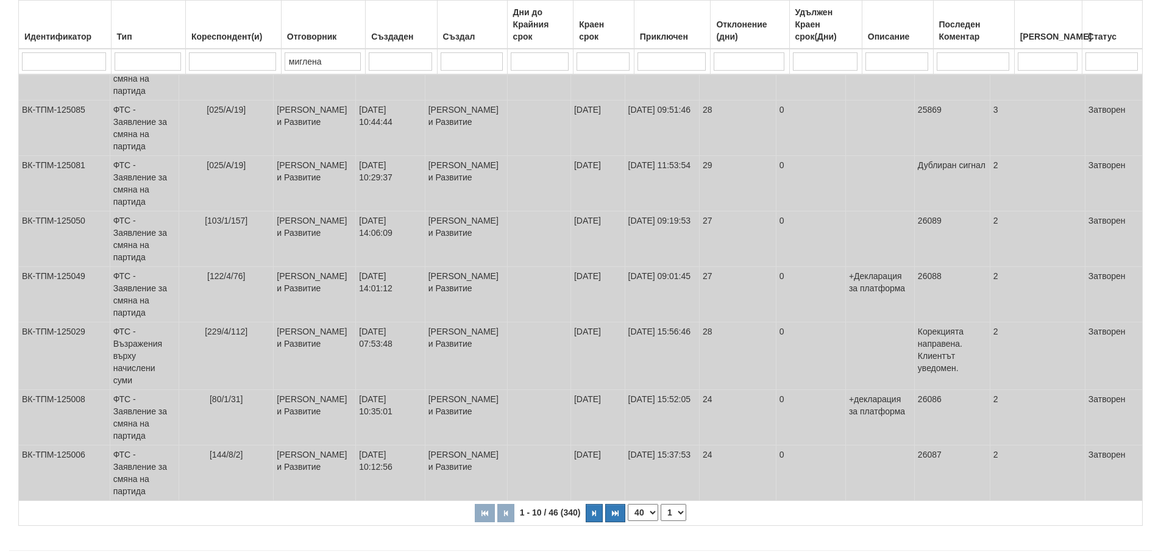
click at [628, 521] on select "10 20 30 40" at bounding box center [643, 512] width 30 height 17
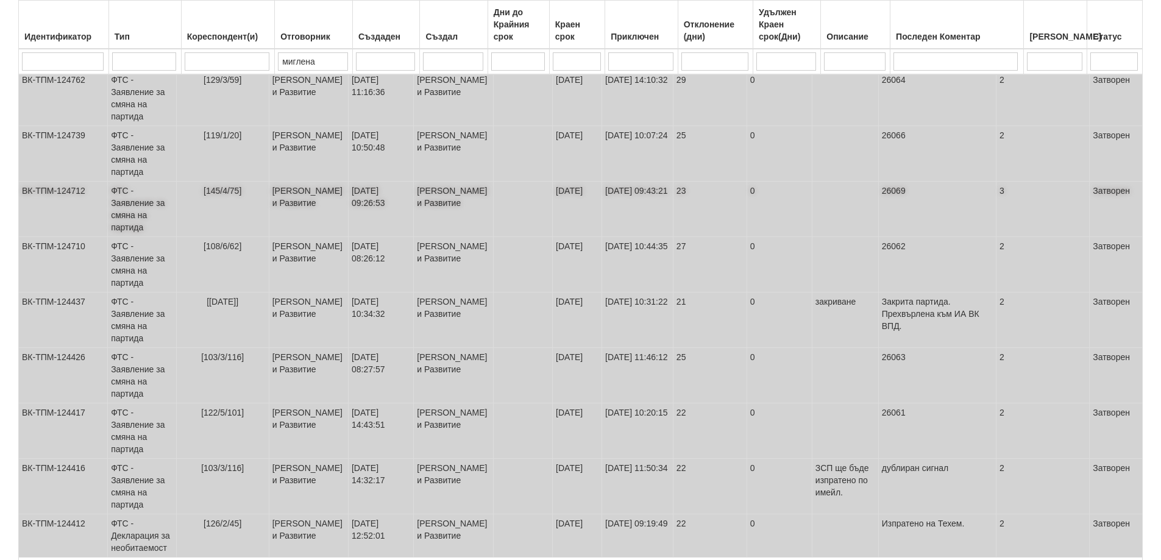
scroll to position [2020, 0]
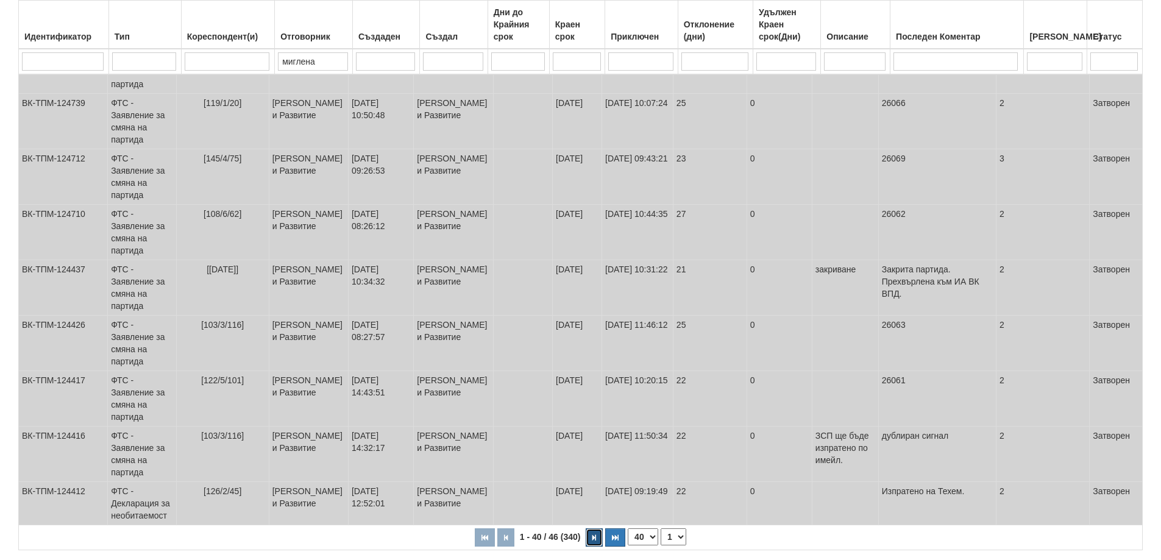
click at [598, 528] on button "button" at bounding box center [593, 537] width 17 height 18
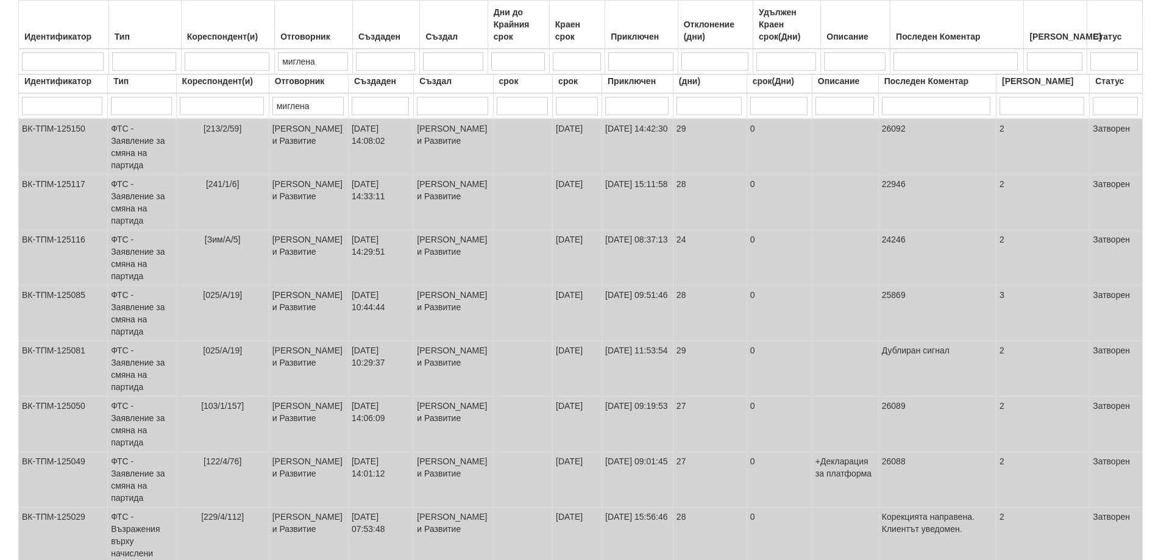
select select "2"
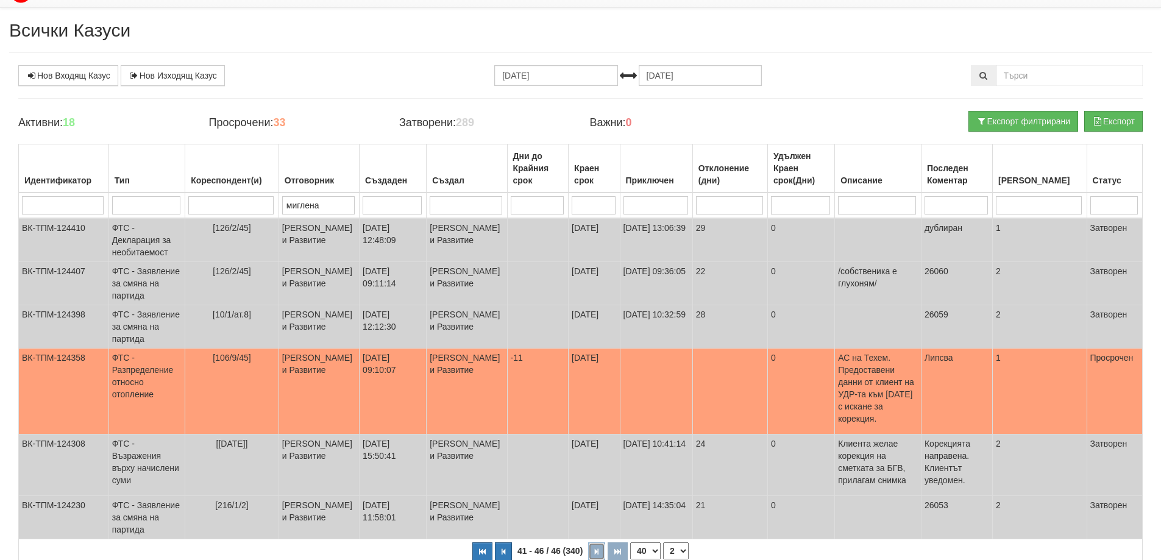
scroll to position [0, 0]
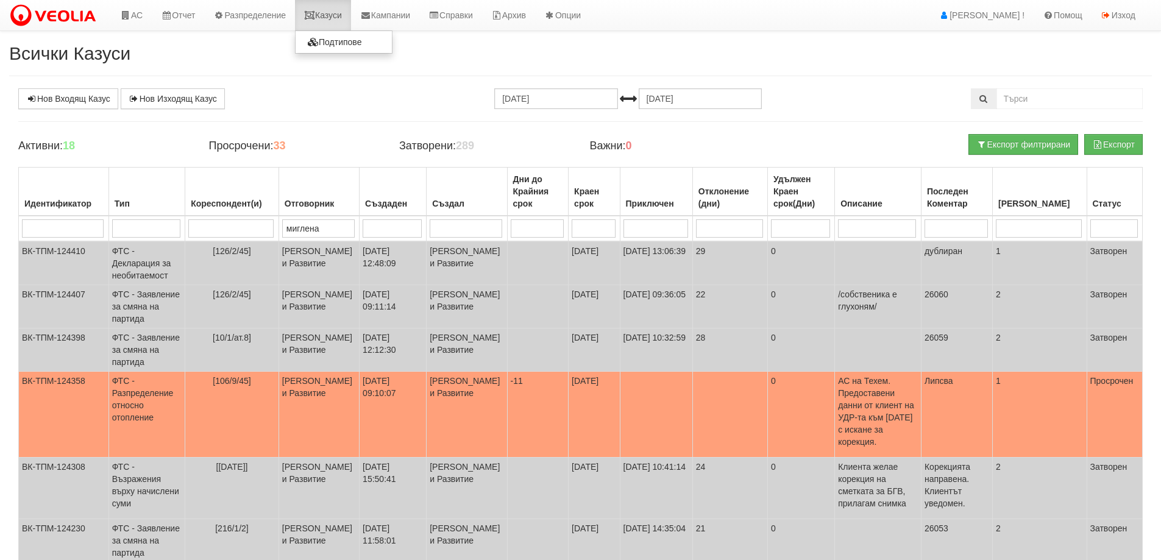
click at [340, 14] on link "Казуси" at bounding box center [323, 15] width 56 height 30
